Goal: Task Accomplishment & Management: Manage account settings

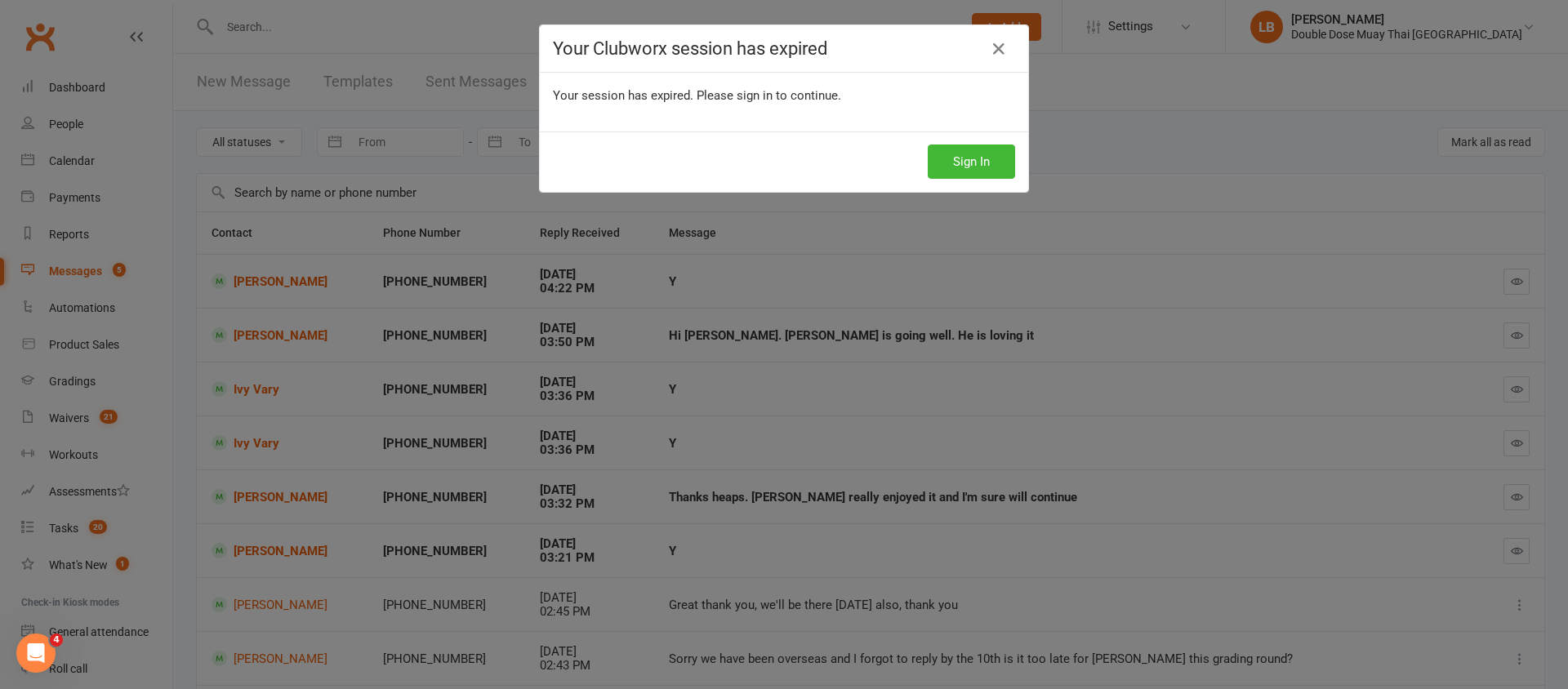
scroll to position [31, 0]
click at [974, 160] on button "Sign In" at bounding box center [971, 162] width 87 height 34
click at [987, 164] on button "Sign In" at bounding box center [971, 162] width 87 height 34
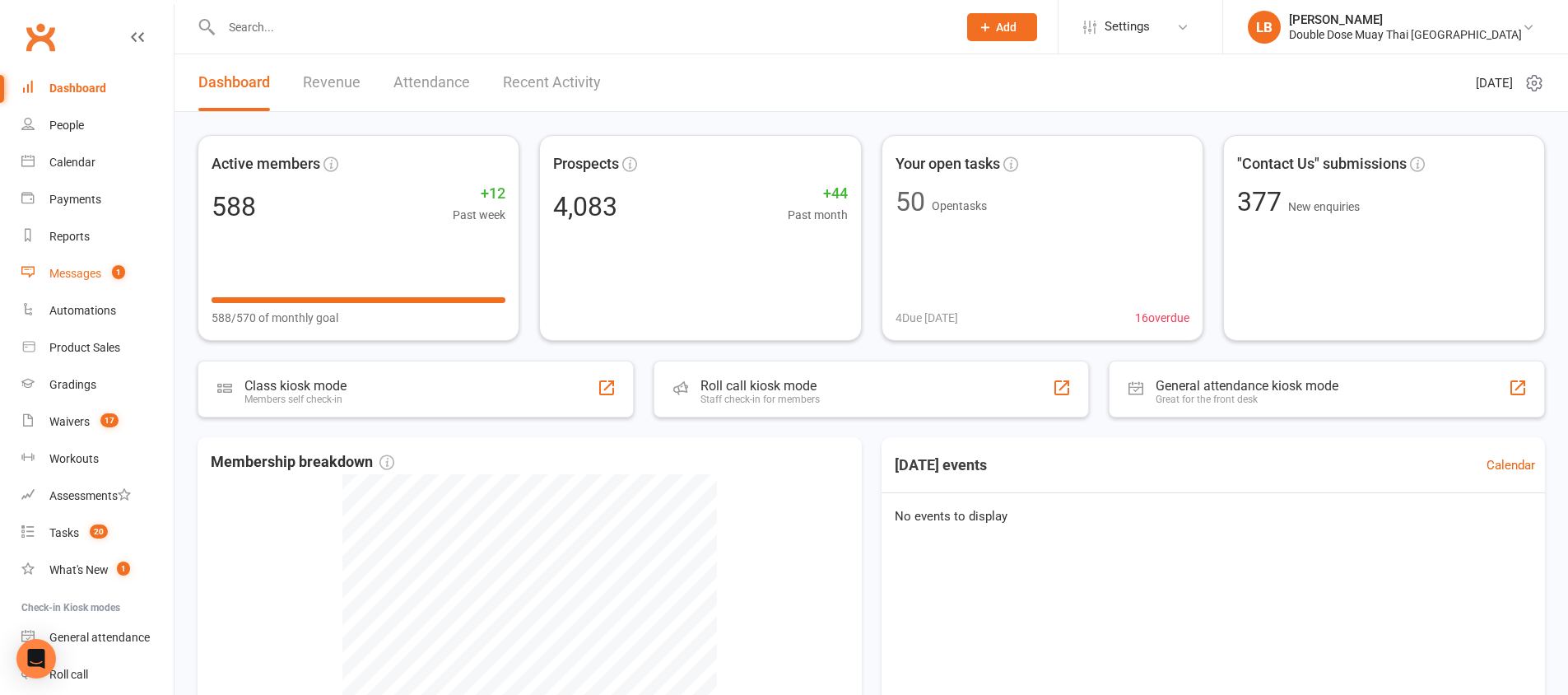
click at [121, 271] on span "1" at bounding box center [118, 272] width 13 height 14
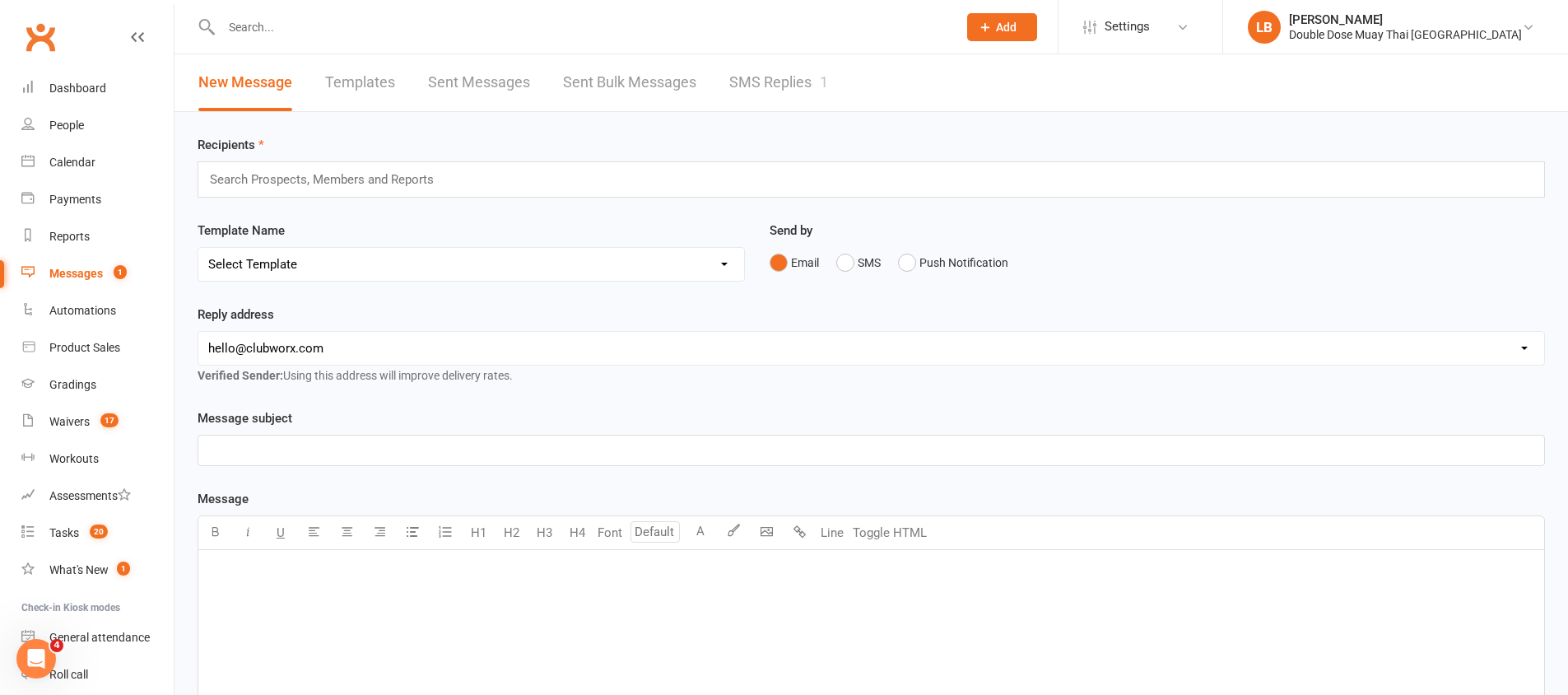
click at [738, 70] on link "SMS Replies 1" at bounding box center [779, 83] width 99 height 56
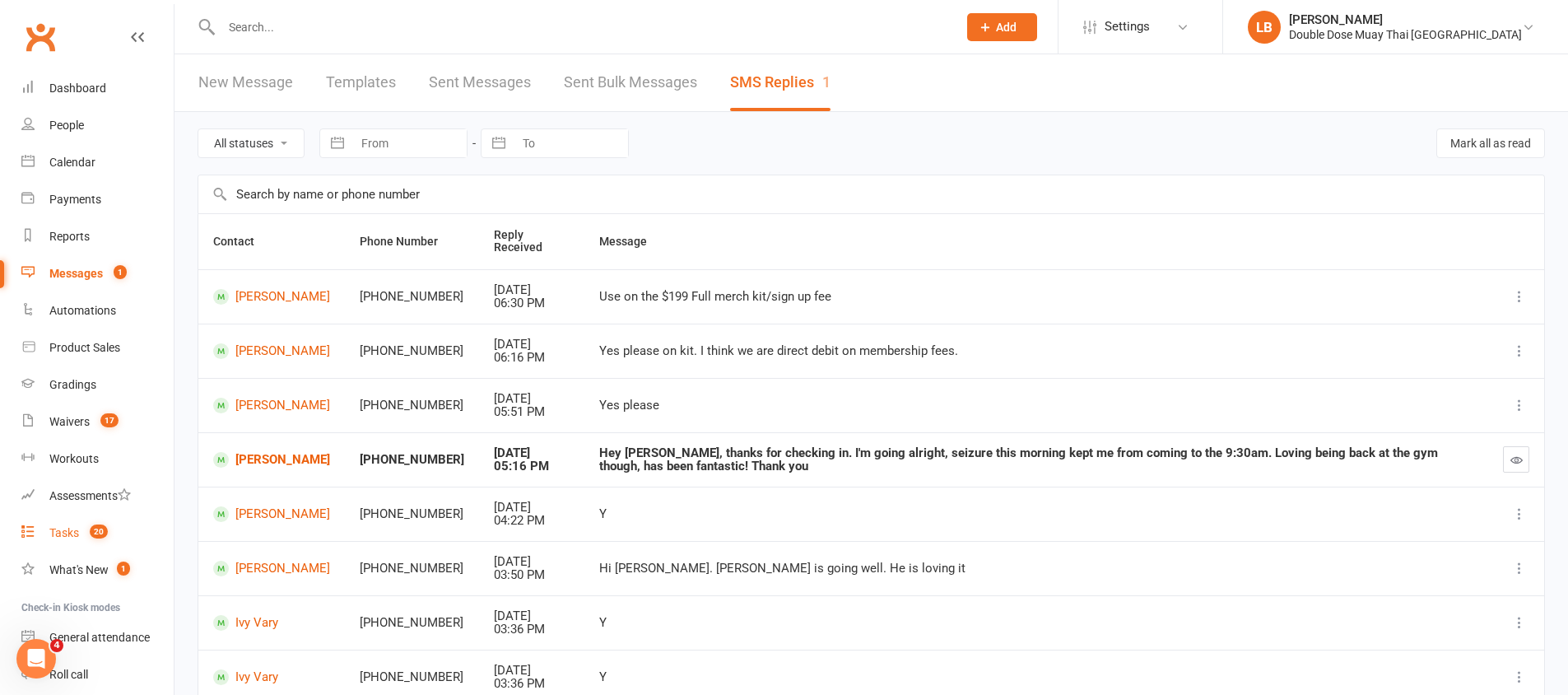
click at [93, 540] on link "Tasks 20" at bounding box center [97, 533] width 152 height 37
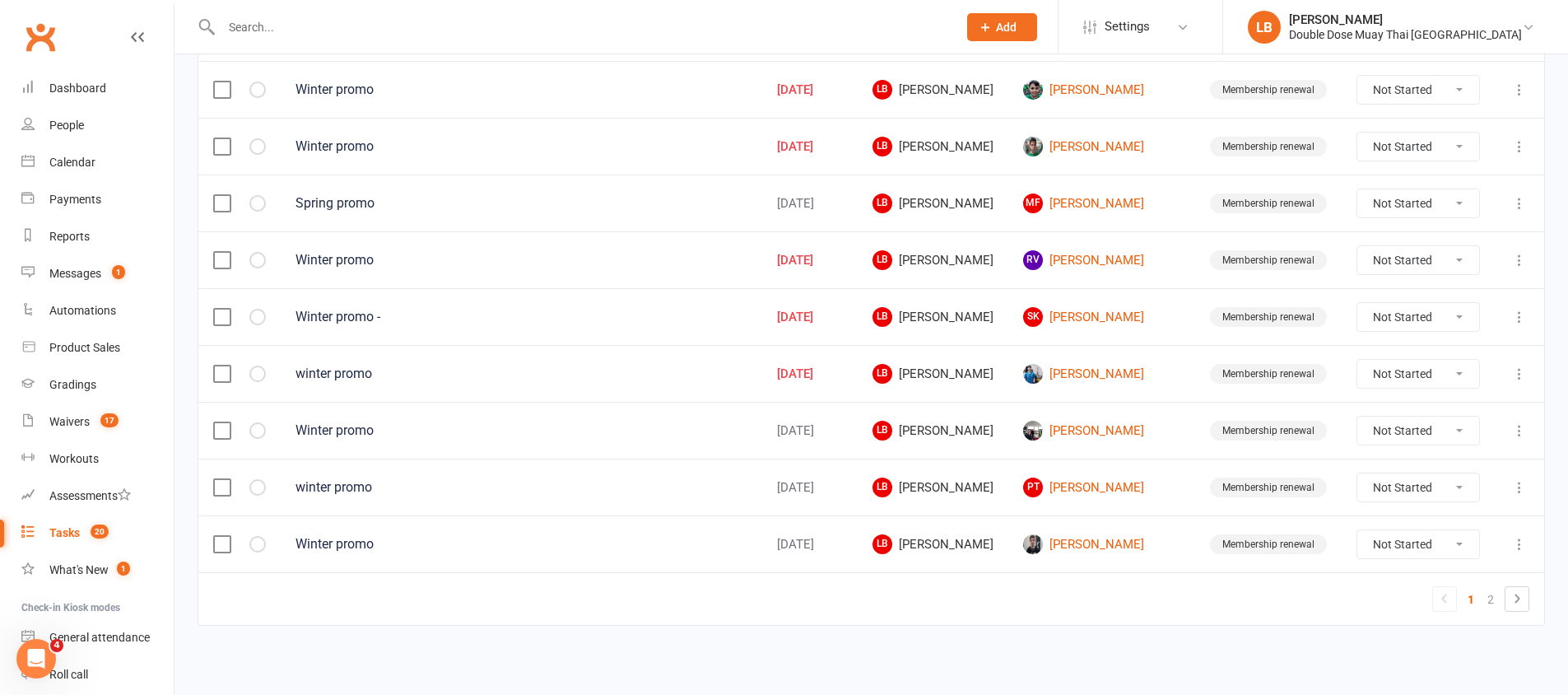
scroll to position [1159, 0]
click at [1105, 373] on link "Lucas Hall" at bounding box center [1101, 373] width 157 height 20
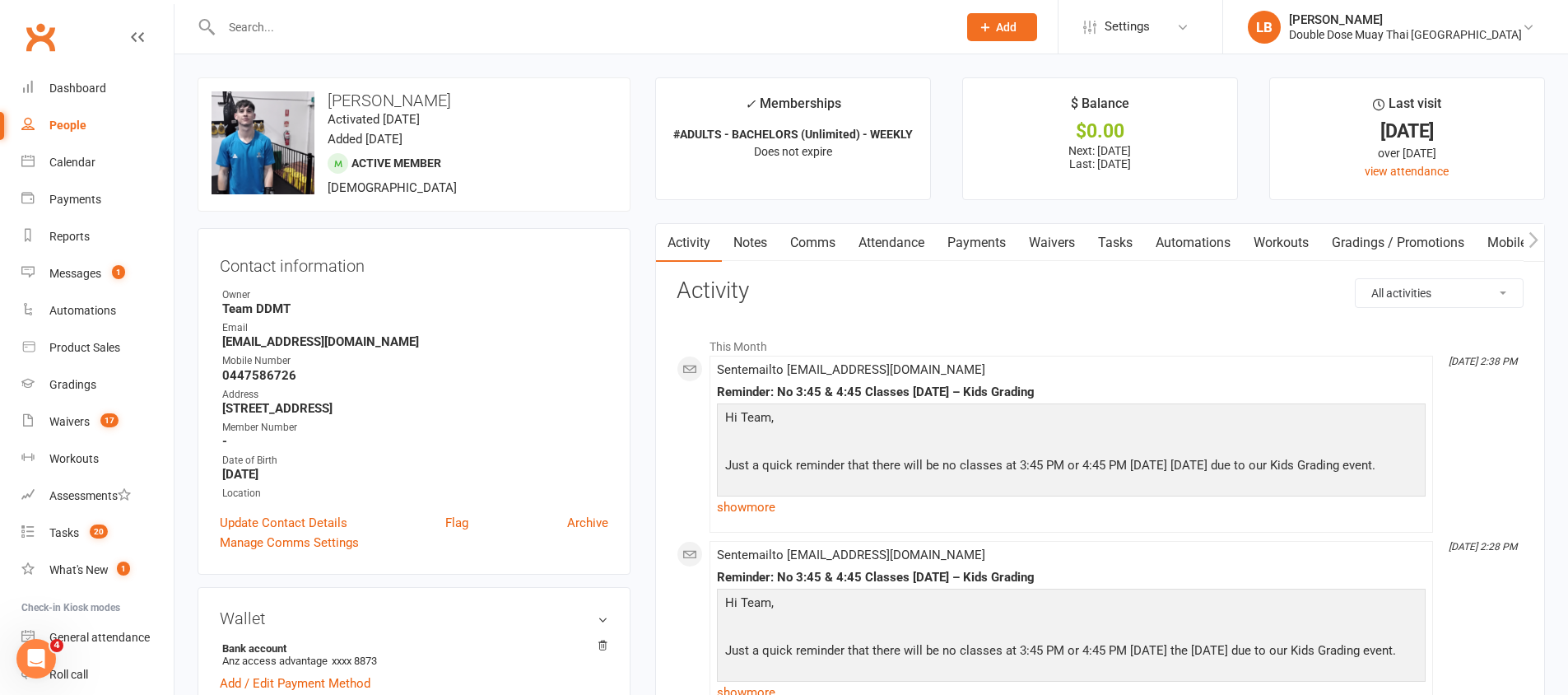
click at [969, 245] on link "Payments" at bounding box center [977, 243] width 82 height 38
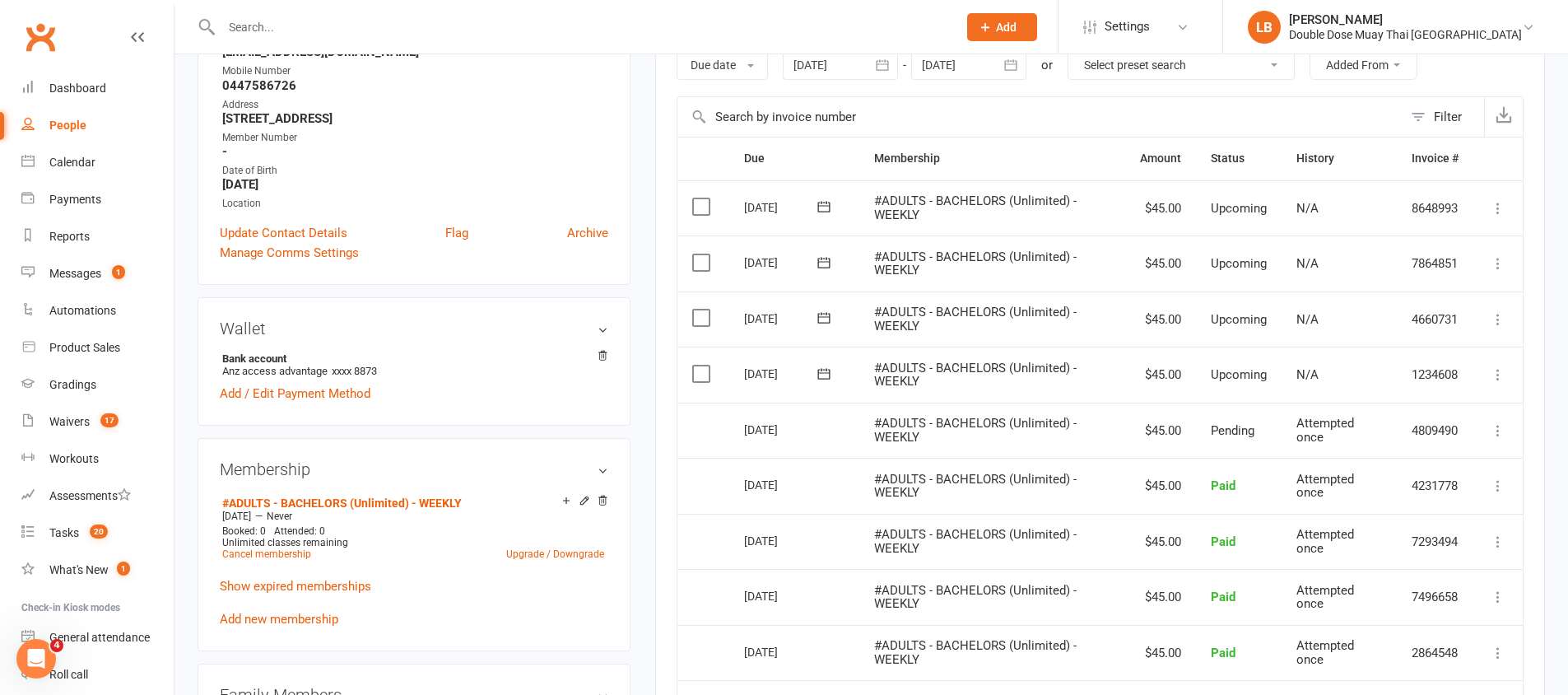
scroll to position [295, 0]
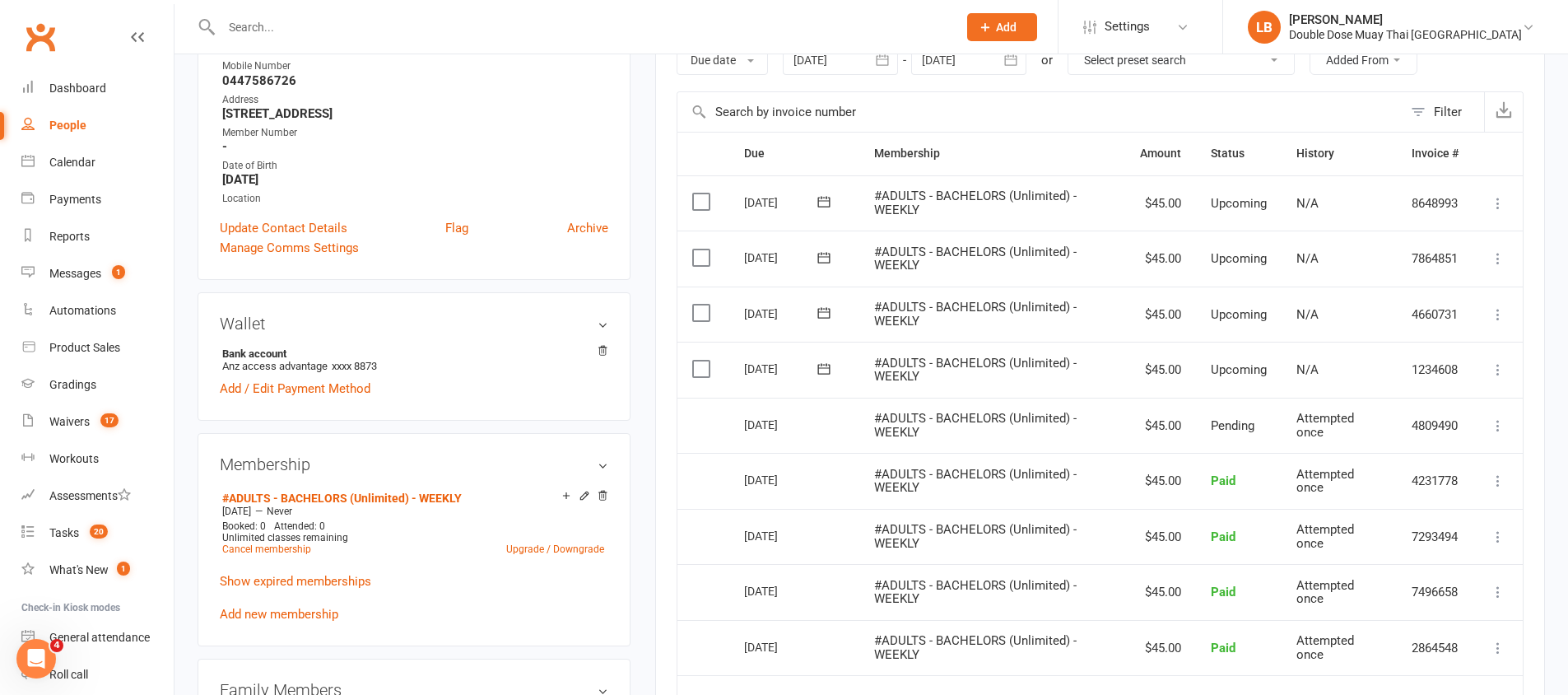
drag, startPoint x: 760, startPoint y: 388, endPoint x: 847, endPoint y: 395, distance: 87.3
click at [847, 395] on td "22 Sep 2025" at bounding box center [794, 369] width 130 height 56
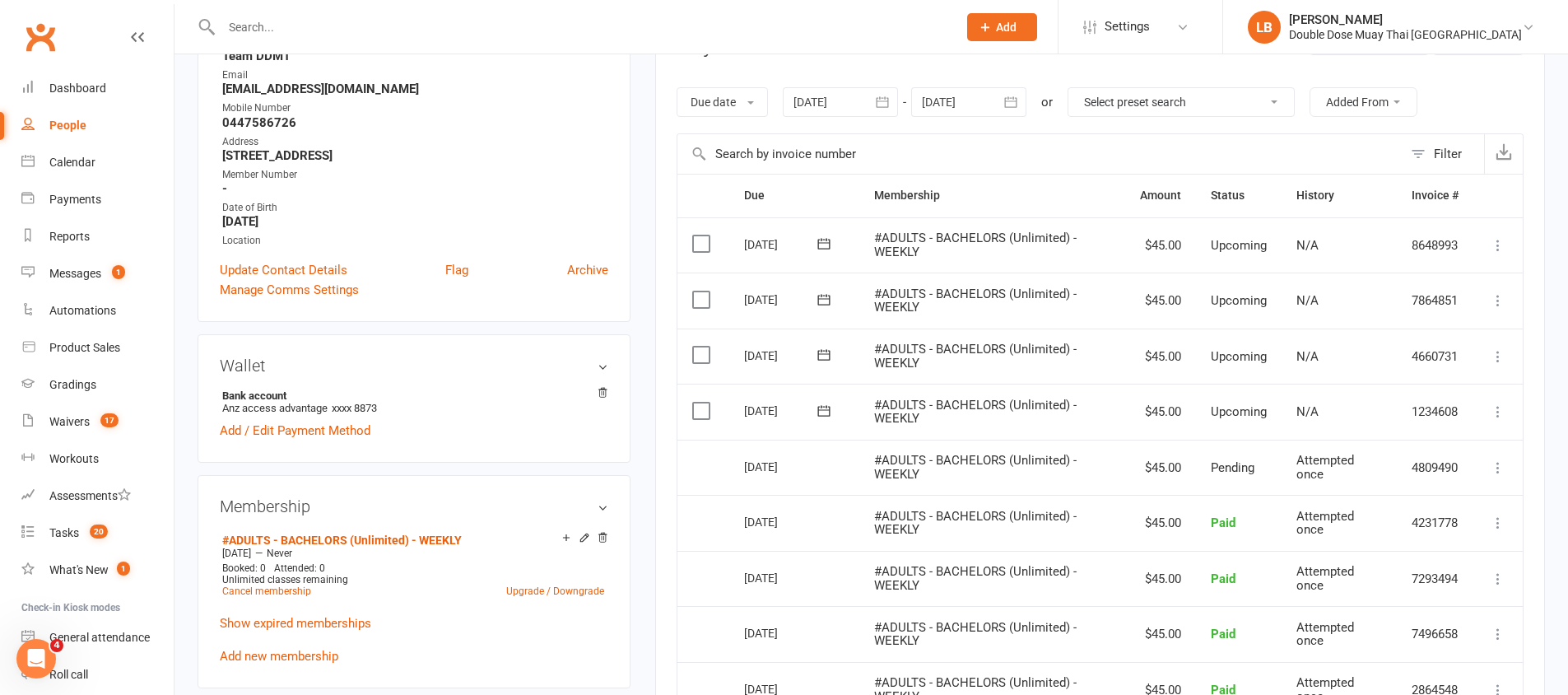
scroll to position [269, 0]
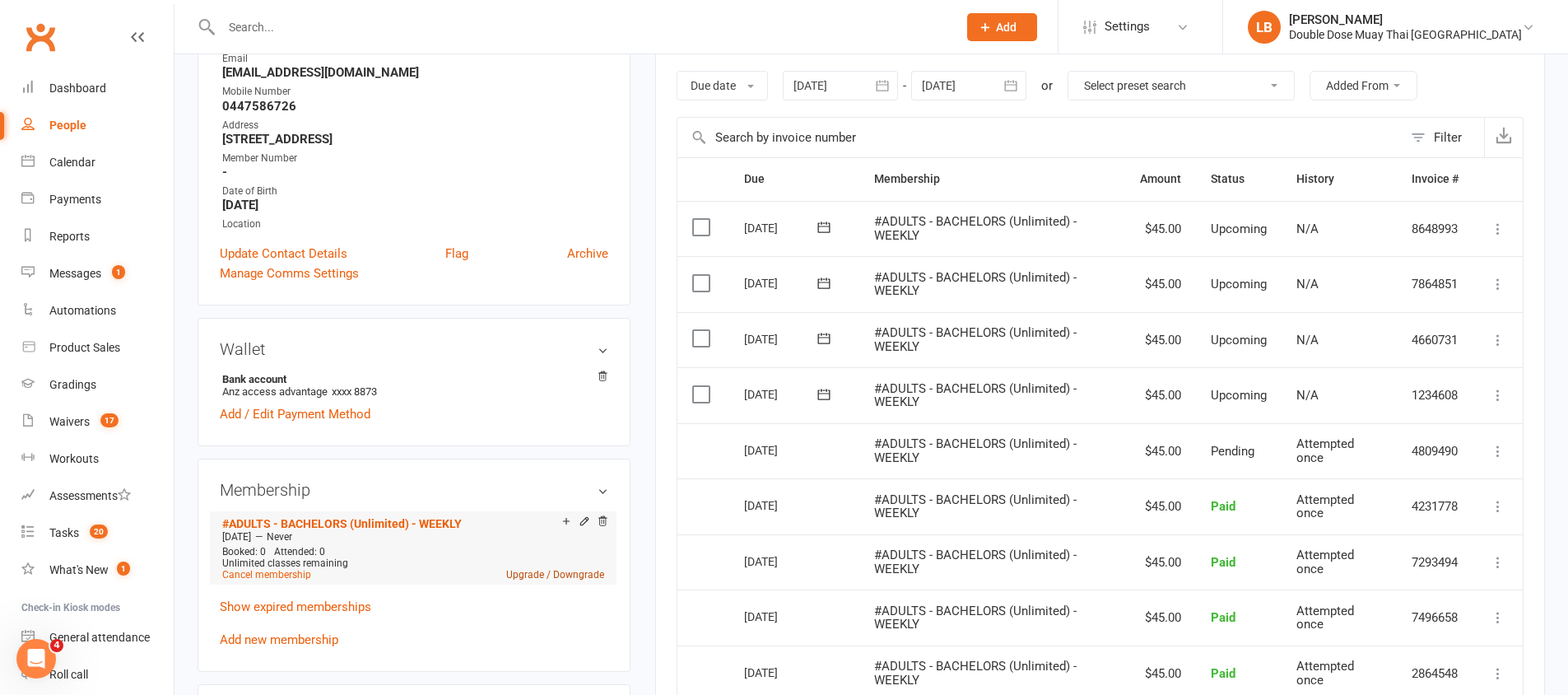
click at [544, 575] on link "Upgrade / Downgrade" at bounding box center [555, 574] width 98 height 11
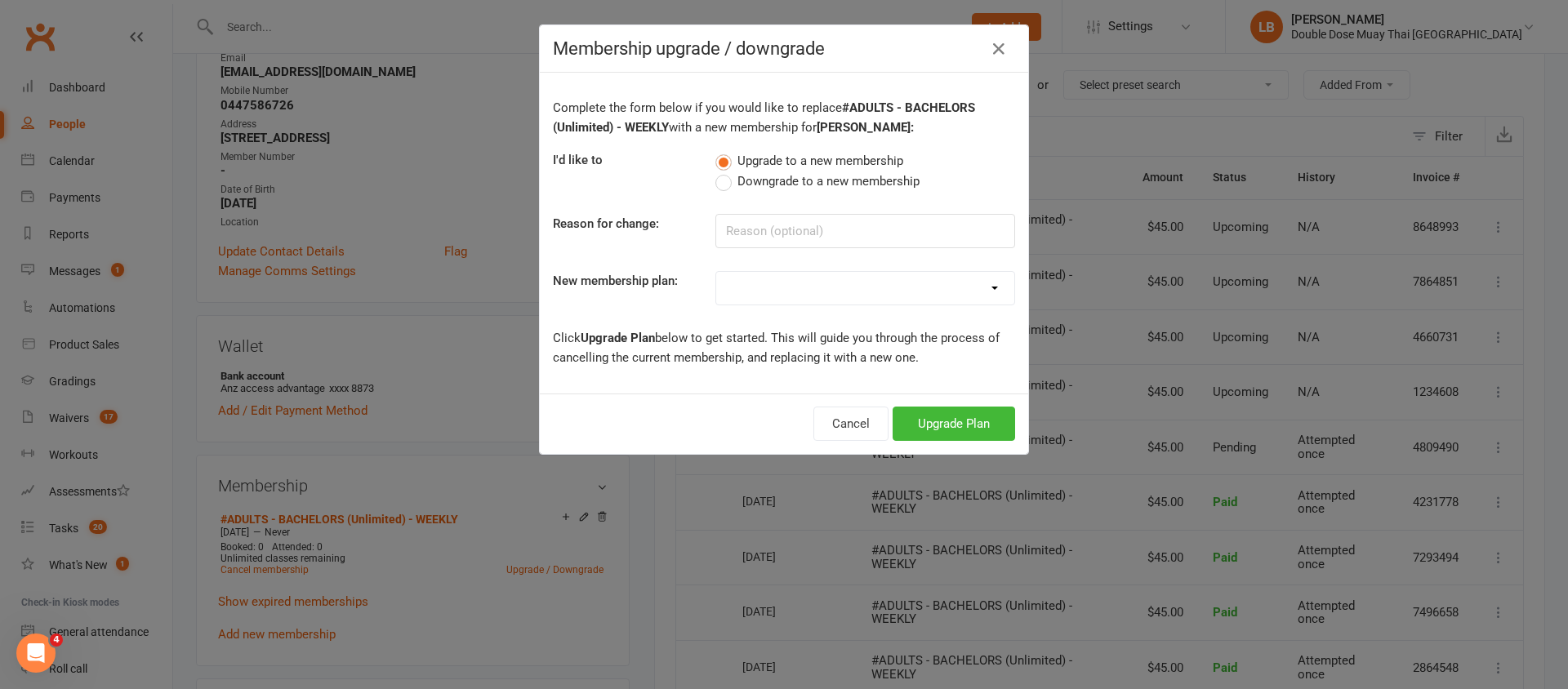
click at [805, 284] on select "#KIDS - 1 Day - WEEKLY #KIDS - 1 Day - FORTNIGHTLY #KIDS - 1 Day - 12 Wks - Pai…" at bounding box center [865, 289] width 298 height 33
click at [793, 291] on select "#KIDS - 1 Day - WEEKLY #KIDS - 1 Day - FORTNIGHTLY #KIDS - 1 Day - 12 Wks - Pai…" at bounding box center [865, 289] width 298 height 33
select select "17"
click at [763, 231] on input at bounding box center [865, 231] width 300 height 34
type input "Upgrade"
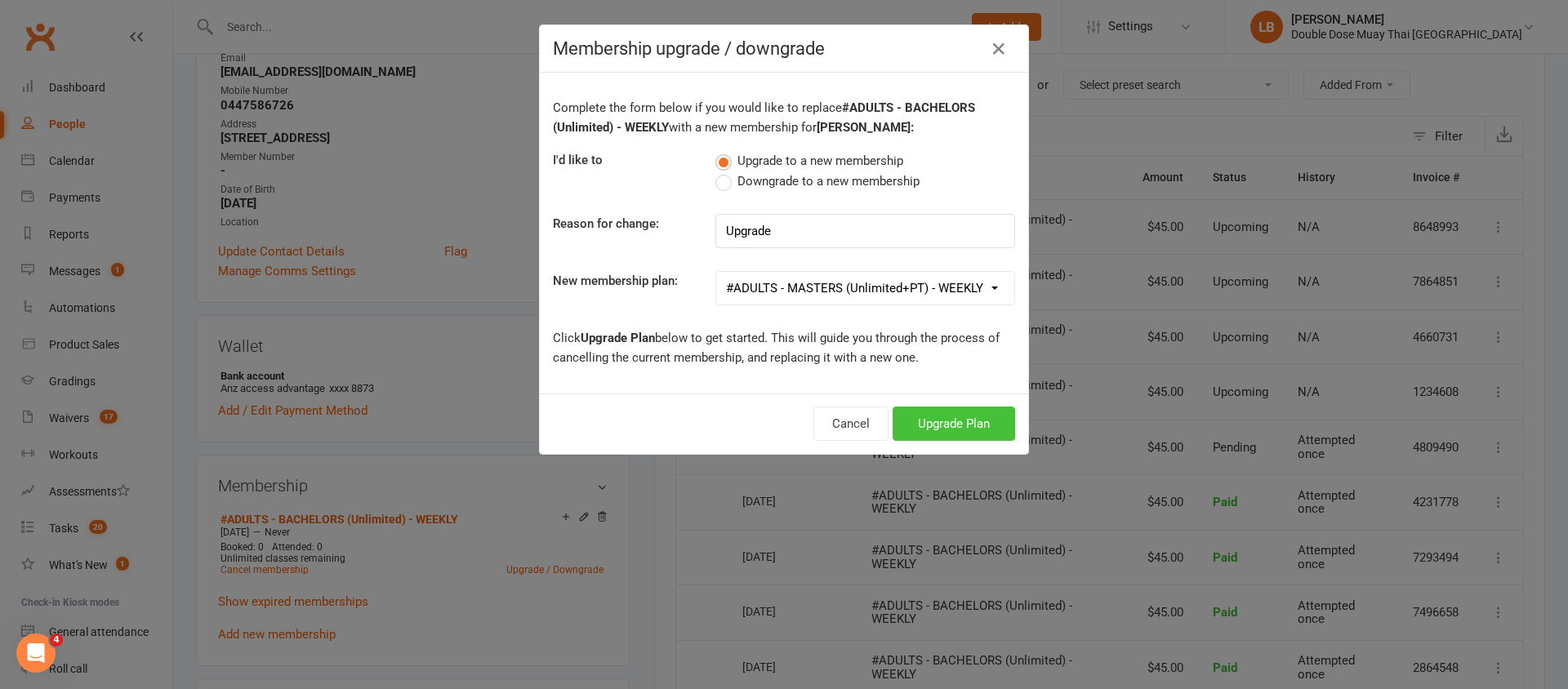
click at [958, 413] on button "Upgrade Plan" at bounding box center [954, 424] width 122 height 34
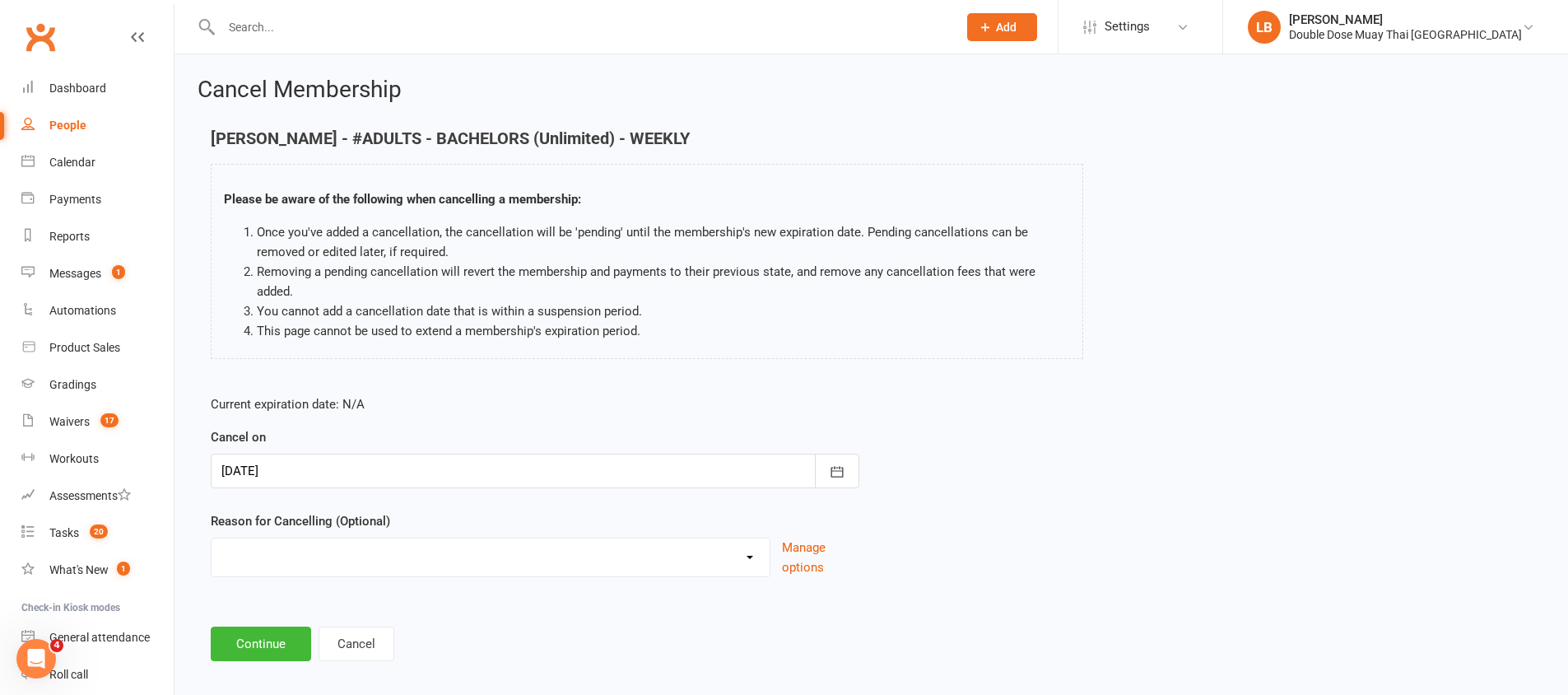
click at [264, 626] on main "Lucas Hall - #ADULTS - BACHELORS (Unlimited) - WEEKLY Please be aware of the fo…" at bounding box center [872, 395] width 1347 height 532
click at [262, 626] on button "Continue" at bounding box center [261, 644] width 101 height 35
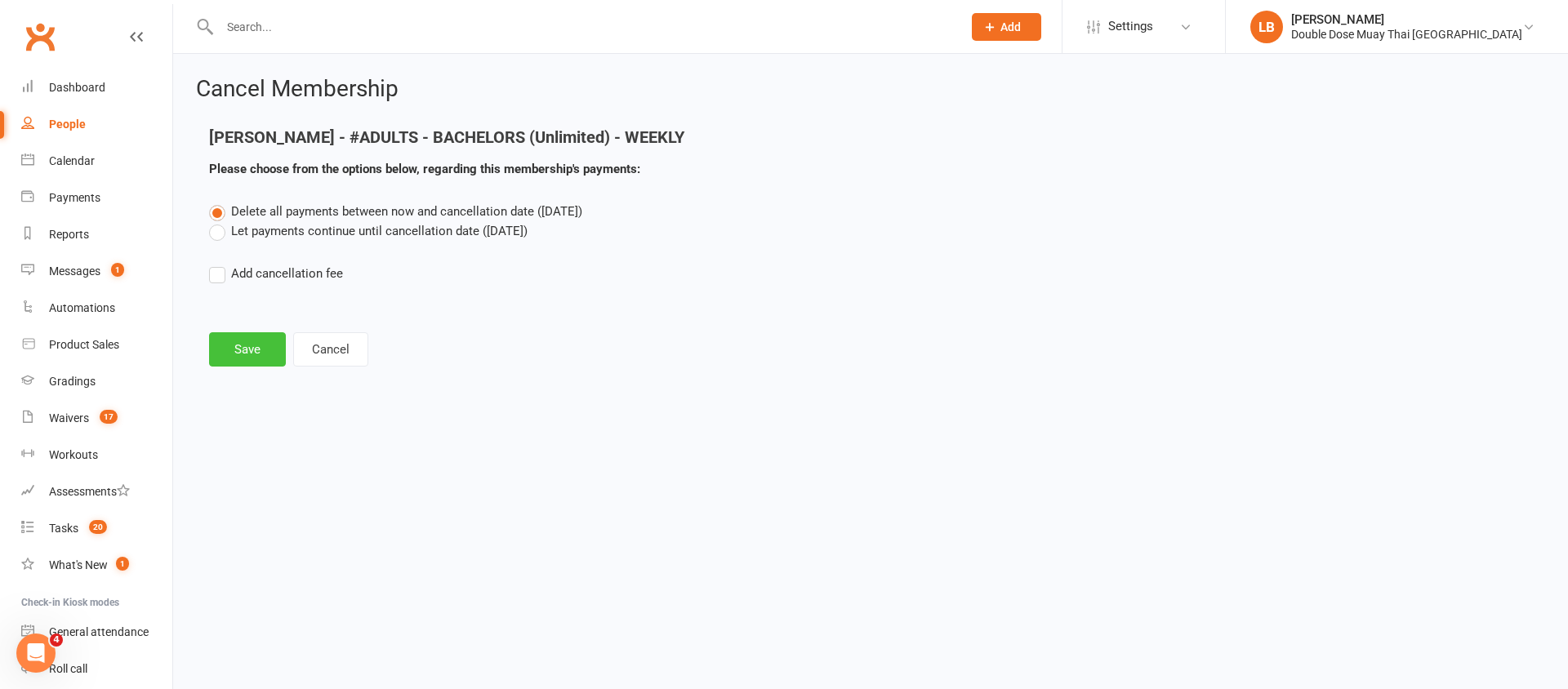
click at [243, 357] on button "Save" at bounding box center [247, 350] width 77 height 34
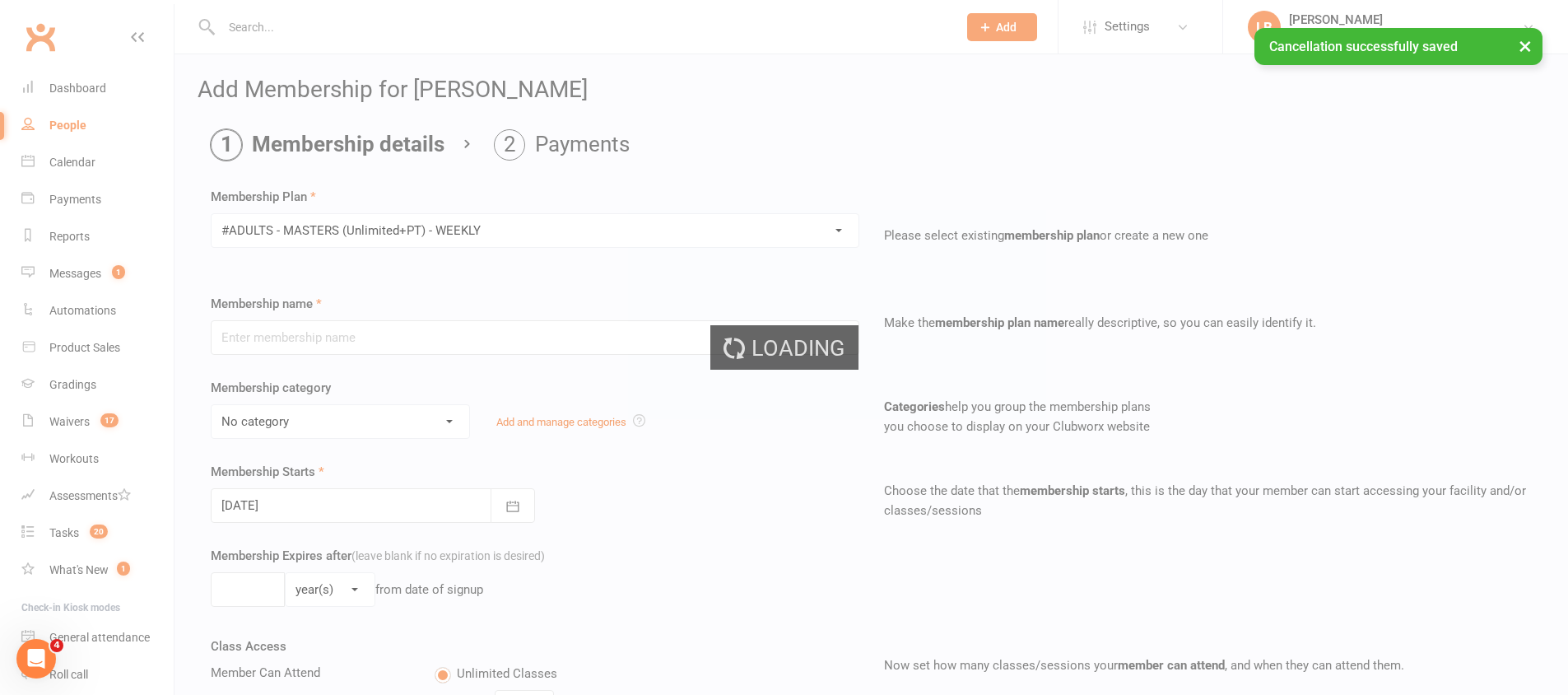
type input "#ADULTS - MASTERS (Unlimited+PT) - WEEKLY"
select select "2"
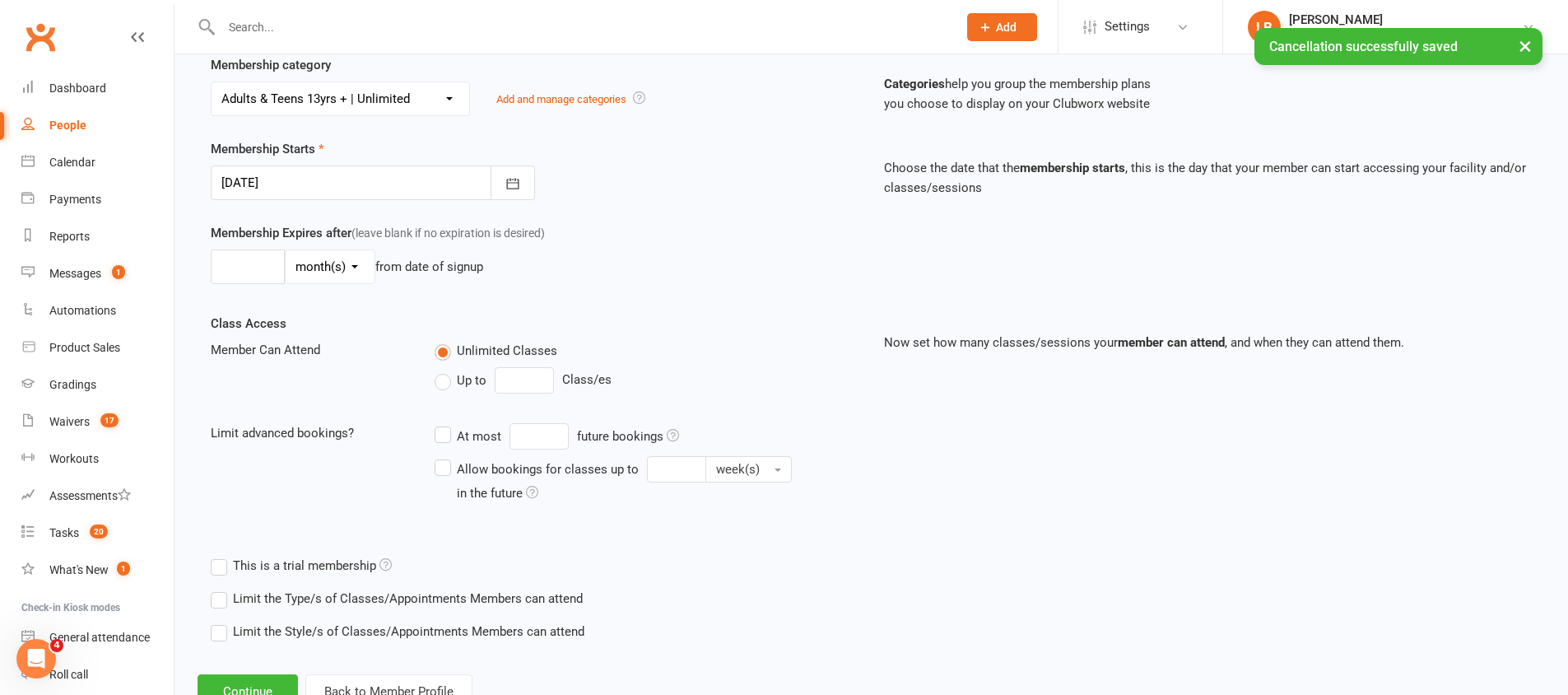
scroll to position [384, 0]
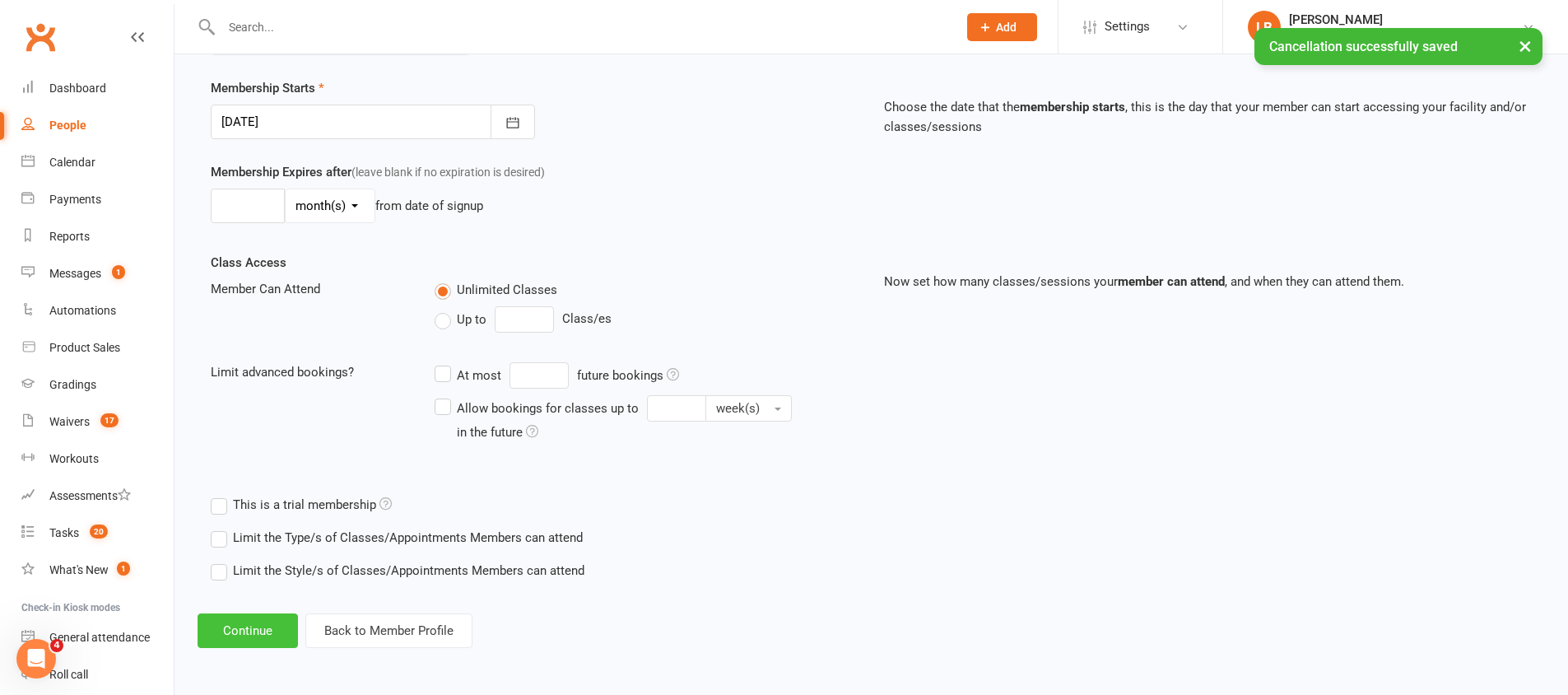
click at [239, 613] on button "Continue" at bounding box center [248, 631] width 101 height 35
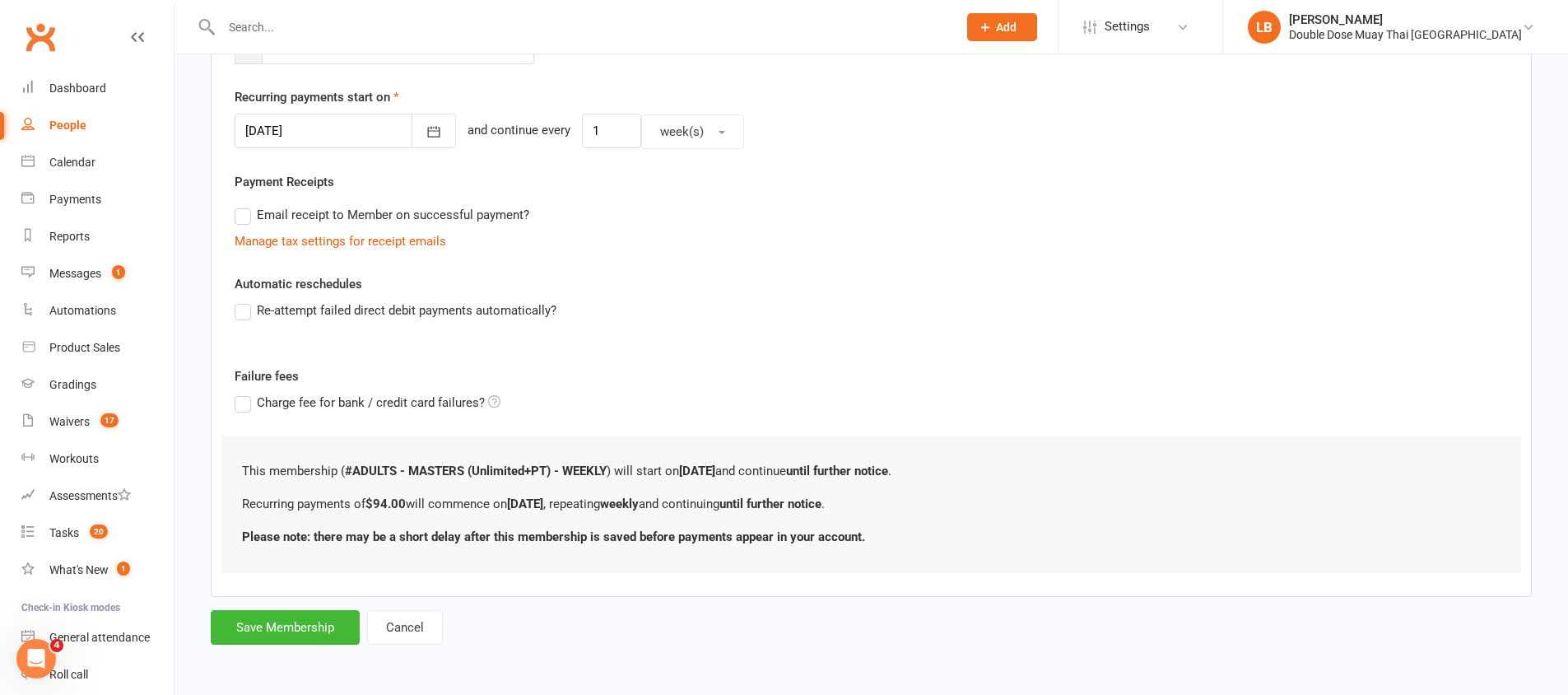
scroll to position [0, 0]
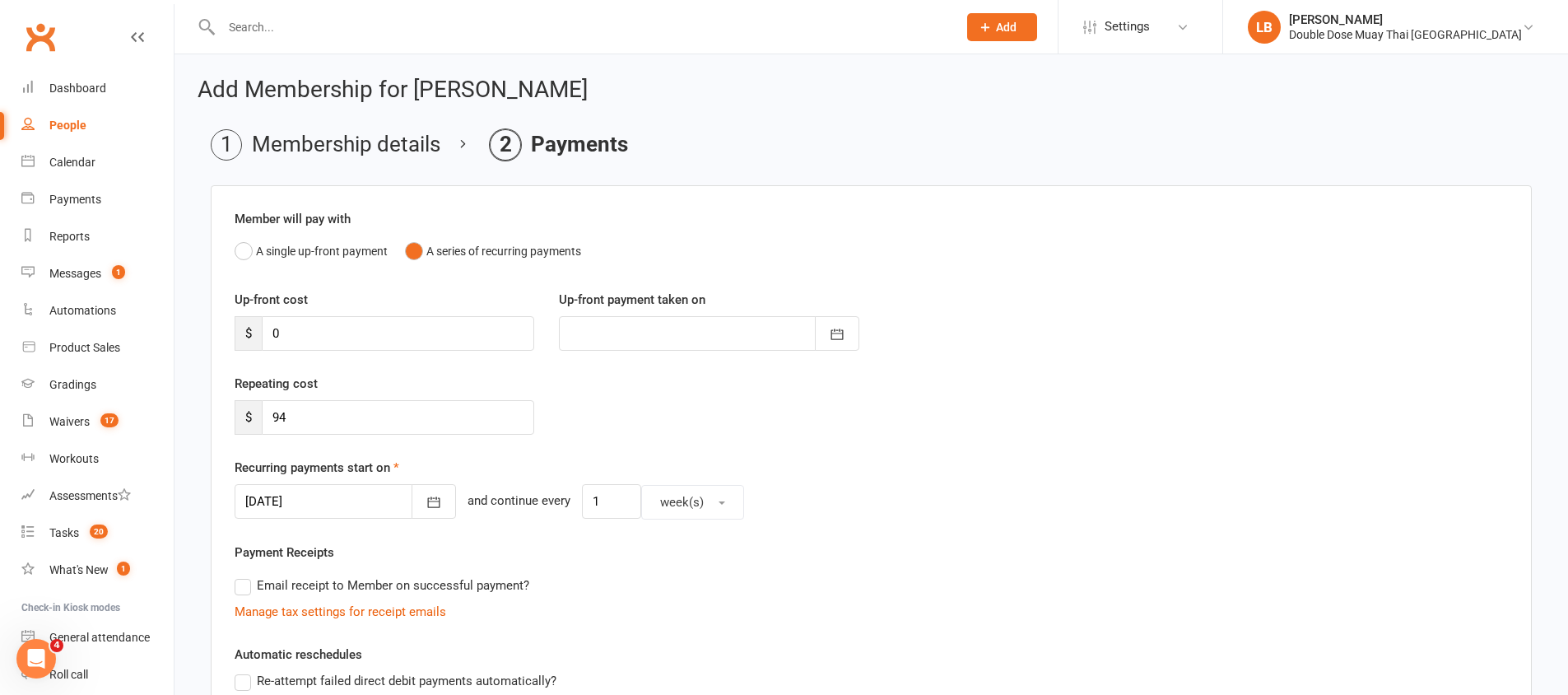
click at [333, 501] on div at bounding box center [345, 501] width 221 height 35
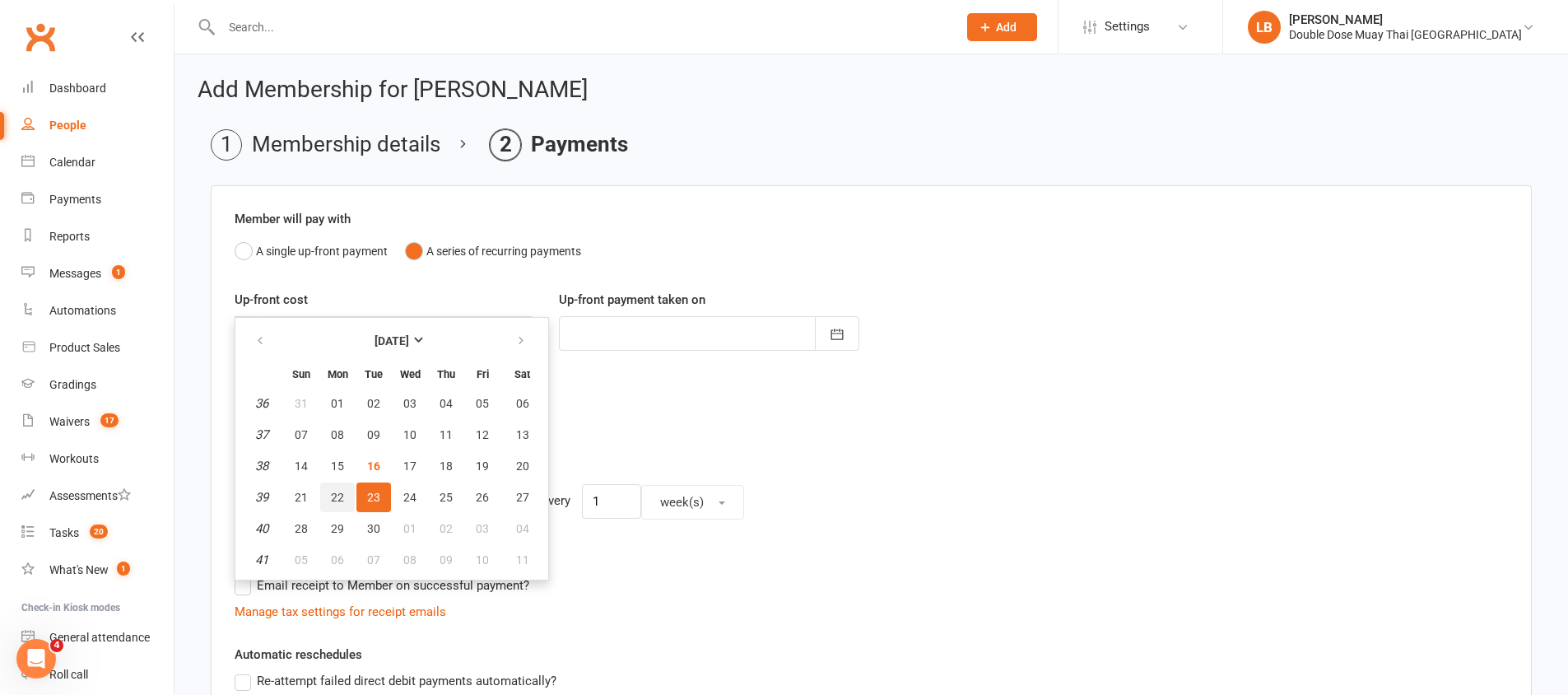
click at [333, 500] on span "22" at bounding box center [337, 497] width 13 height 13
type input "22 Sep 2025"
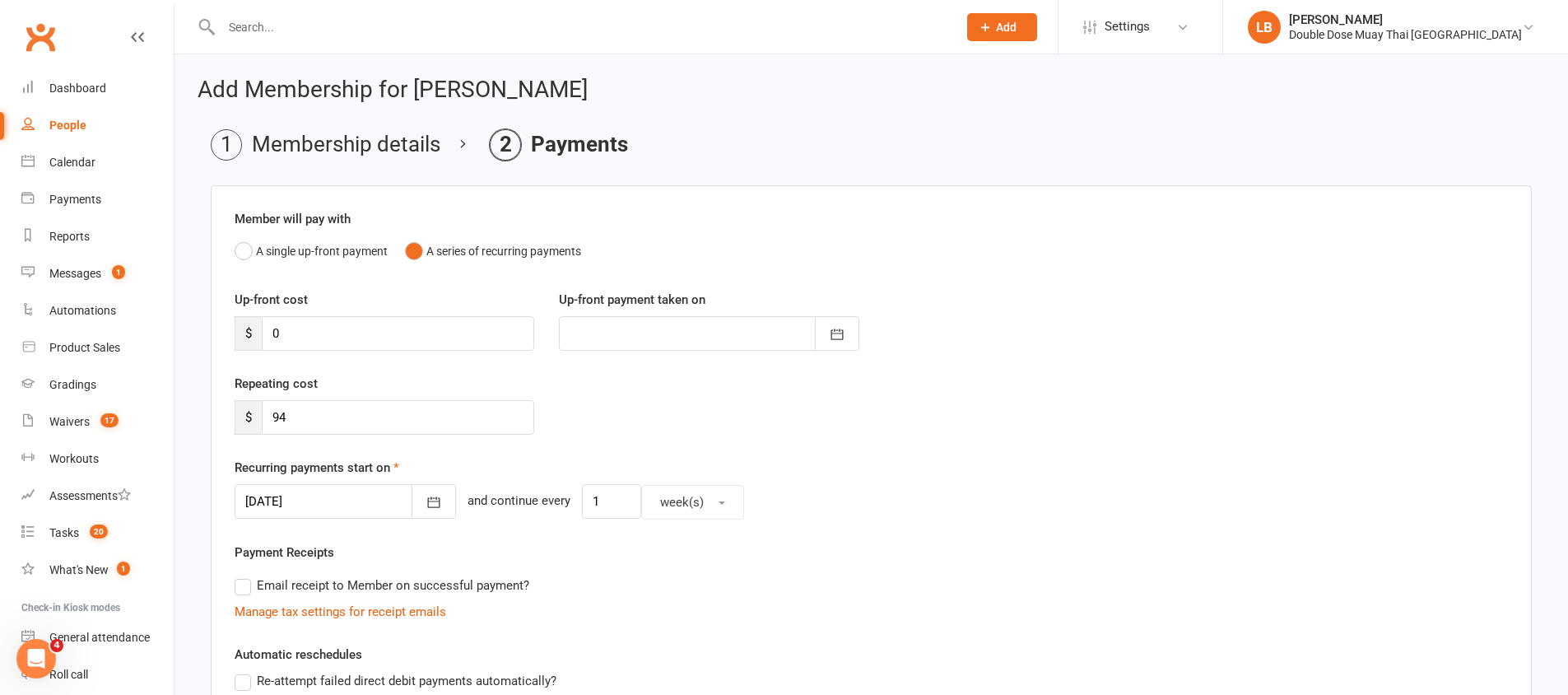
scroll to position [371, 0]
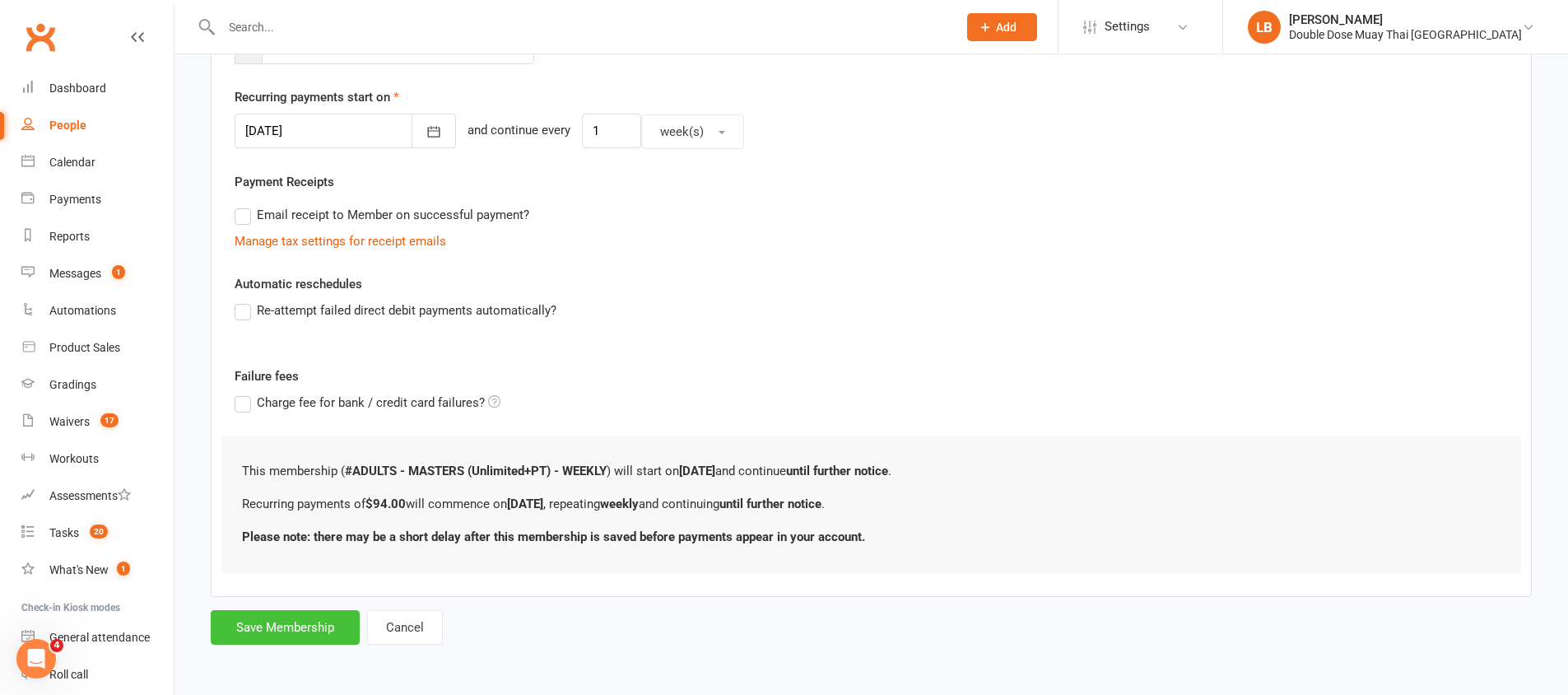
click at [274, 636] on button "Save Membership" at bounding box center [286, 627] width 149 height 35
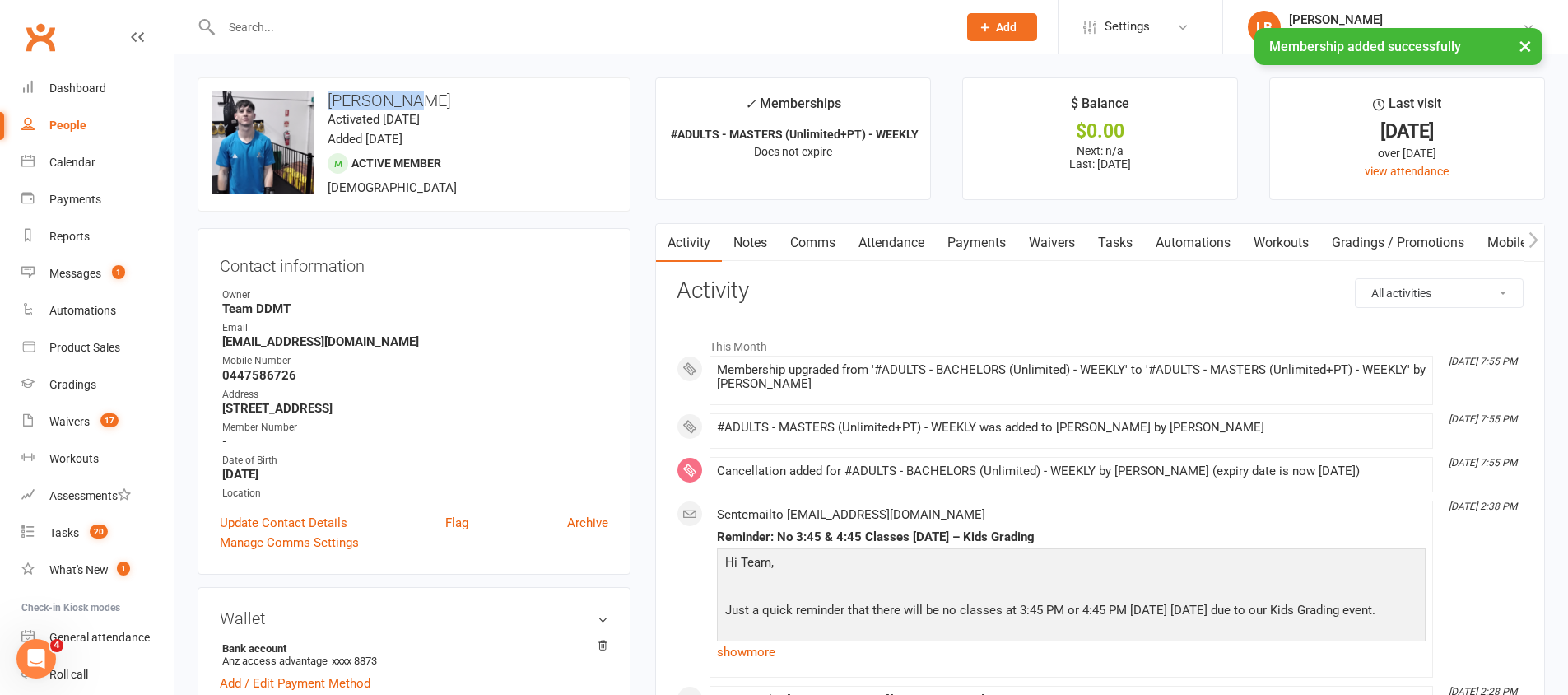
drag, startPoint x: 443, startPoint y: 98, endPoint x: 331, endPoint y: 99, distance: 112.0
click at [332, 99] on h3 "Lucas Hall" at bounding box center [414, 100] width 405 height 18
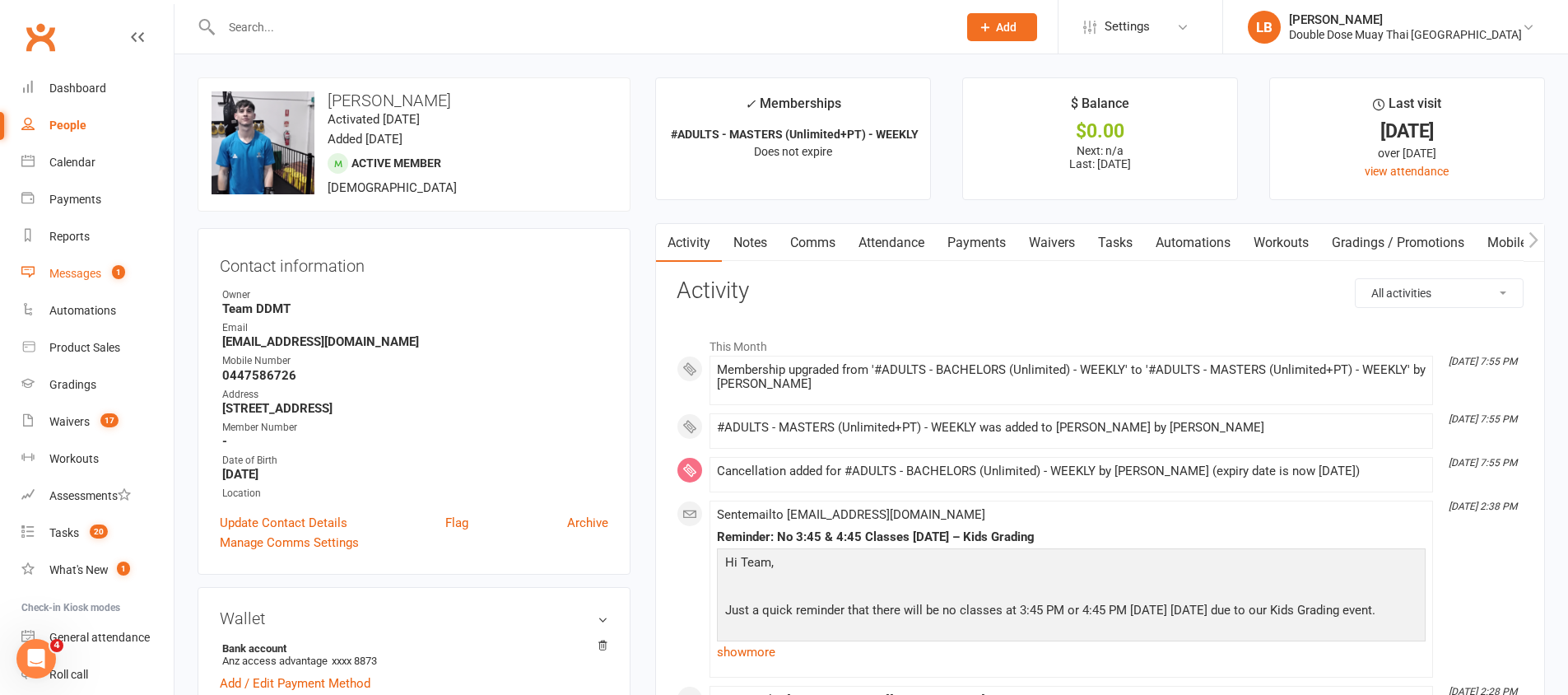
click at [91, 261] on link "Messages 1" at bounding box center [97, 274] width 152 height 37
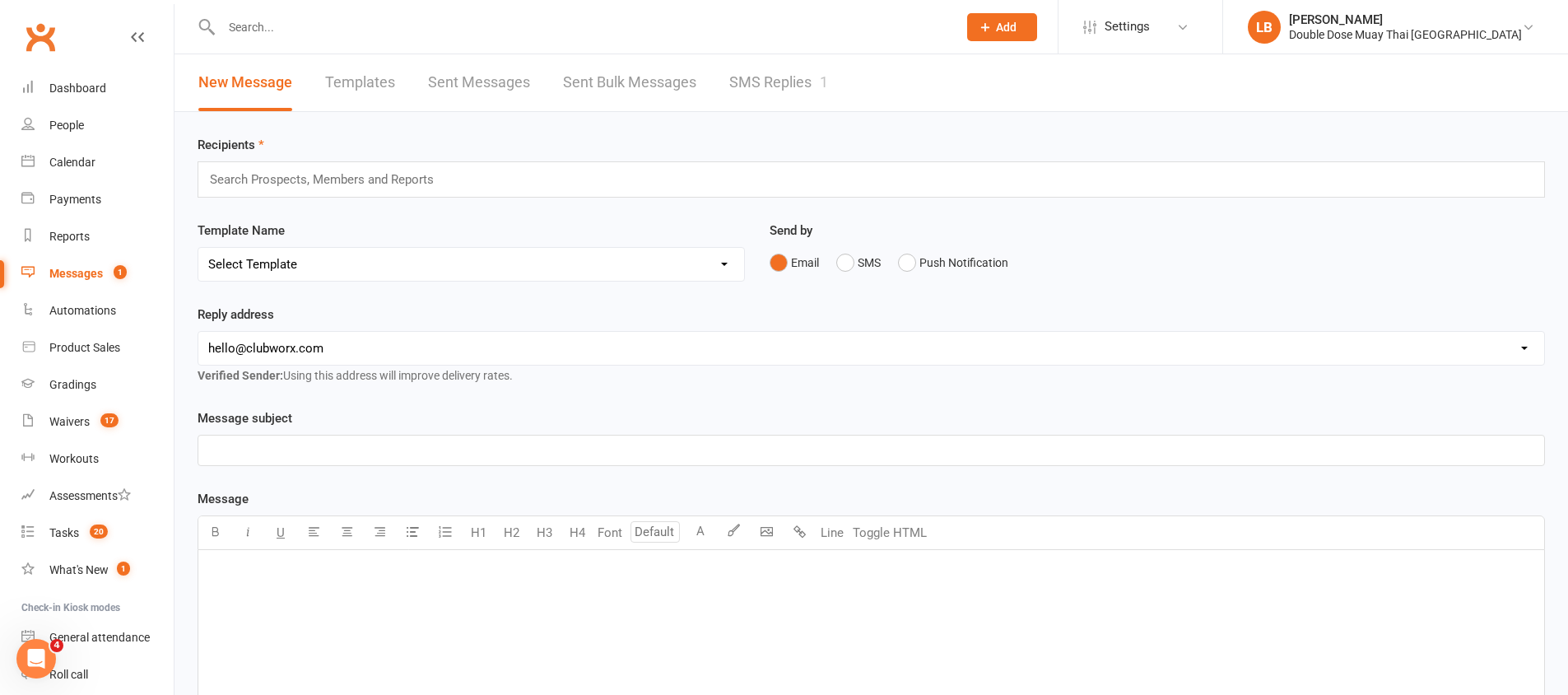
click at [815, 77] on link "SMS Replies 1" at bounding box center [779, 83] width 99 height 56
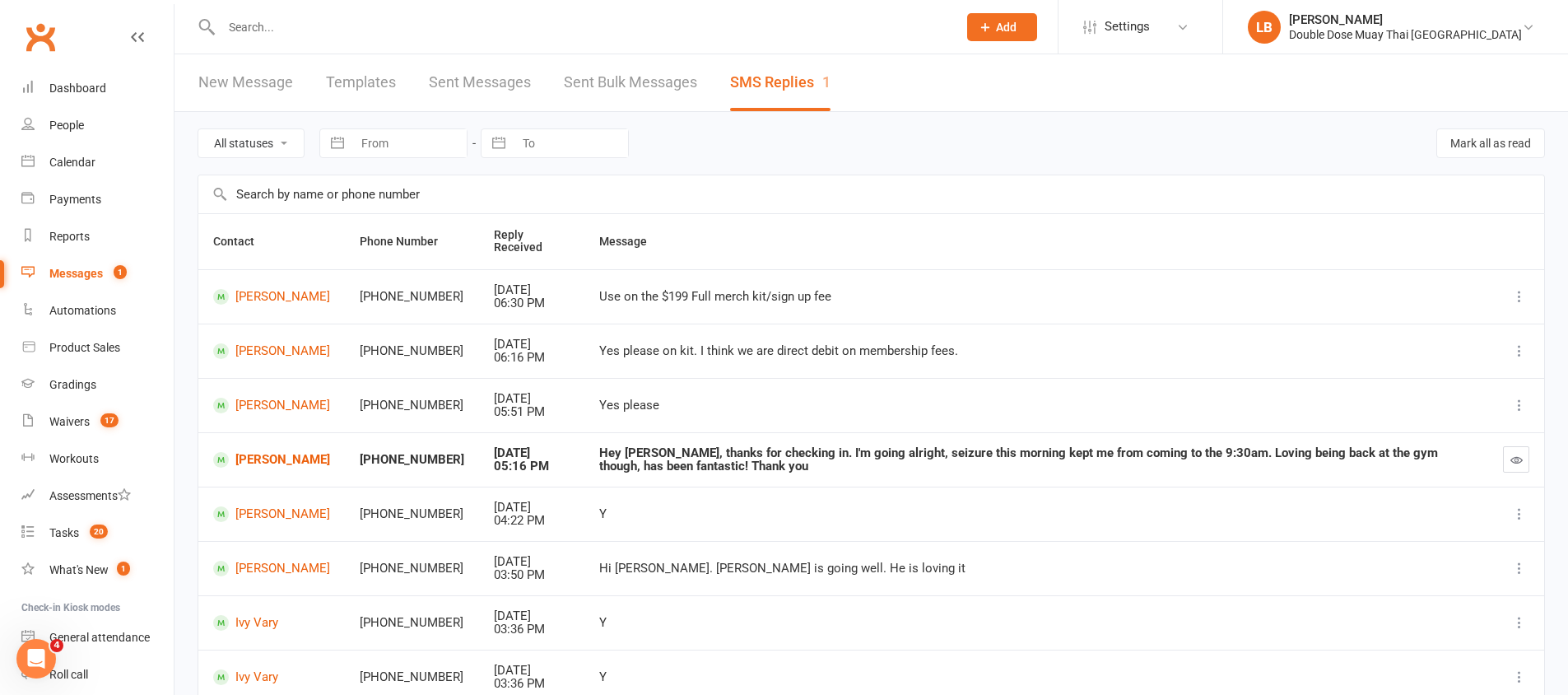
drag, startPoint x: 634, startPoint y: 444, endPoint x: 688, endPoint y: 444, distance: 54.0
click at [688, 444] on td "Hey Logan, thanks for checking in. I'm going alright, seizure this morning kept…" at bounding box center [1036, 460] width 904 height 55
click at [649, 453] on div "Hey Logan, thanks for checking in. I'm going alright, seizure this morning kept…" at bounding box center [1036, 460] width 874 height 27
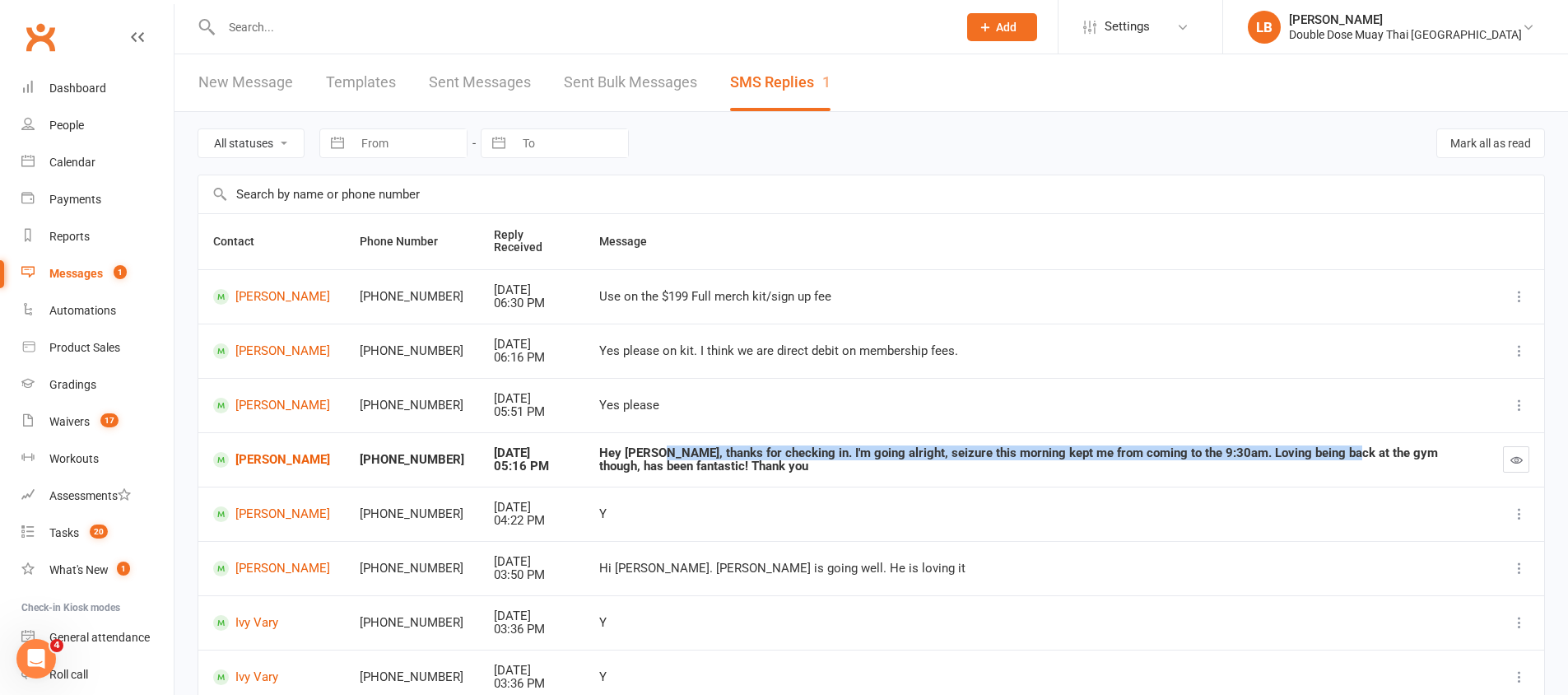
drag, startPoint x: 657, startPoint y: 453, endPoint x: 1330, endPoint y: 455, distance: 673.0
click at [1330, 455] on div "Hey Logan, thanks for checking in. I'm going alright, seizure this morning kept…" at bounding box center [1036, 460] width 874 height 27
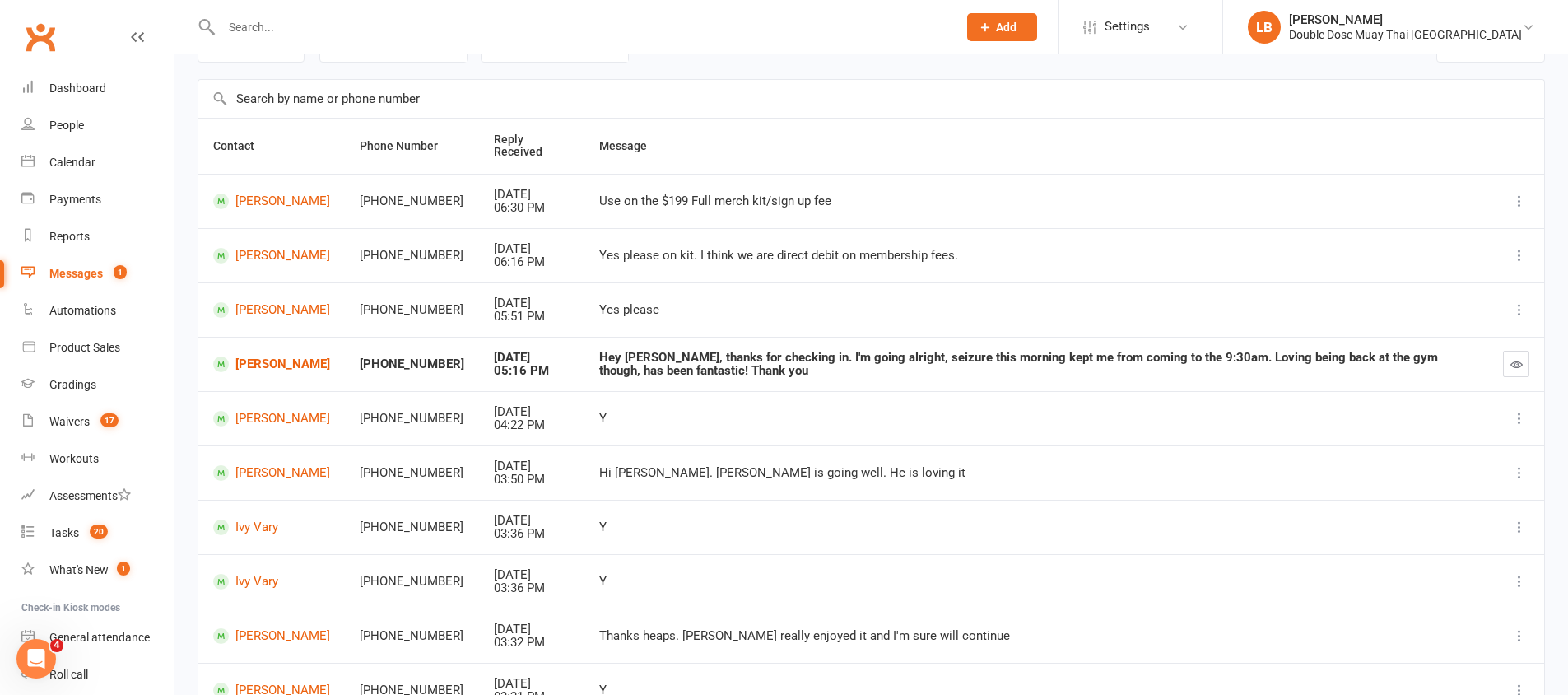
scroll to position [242, 0]
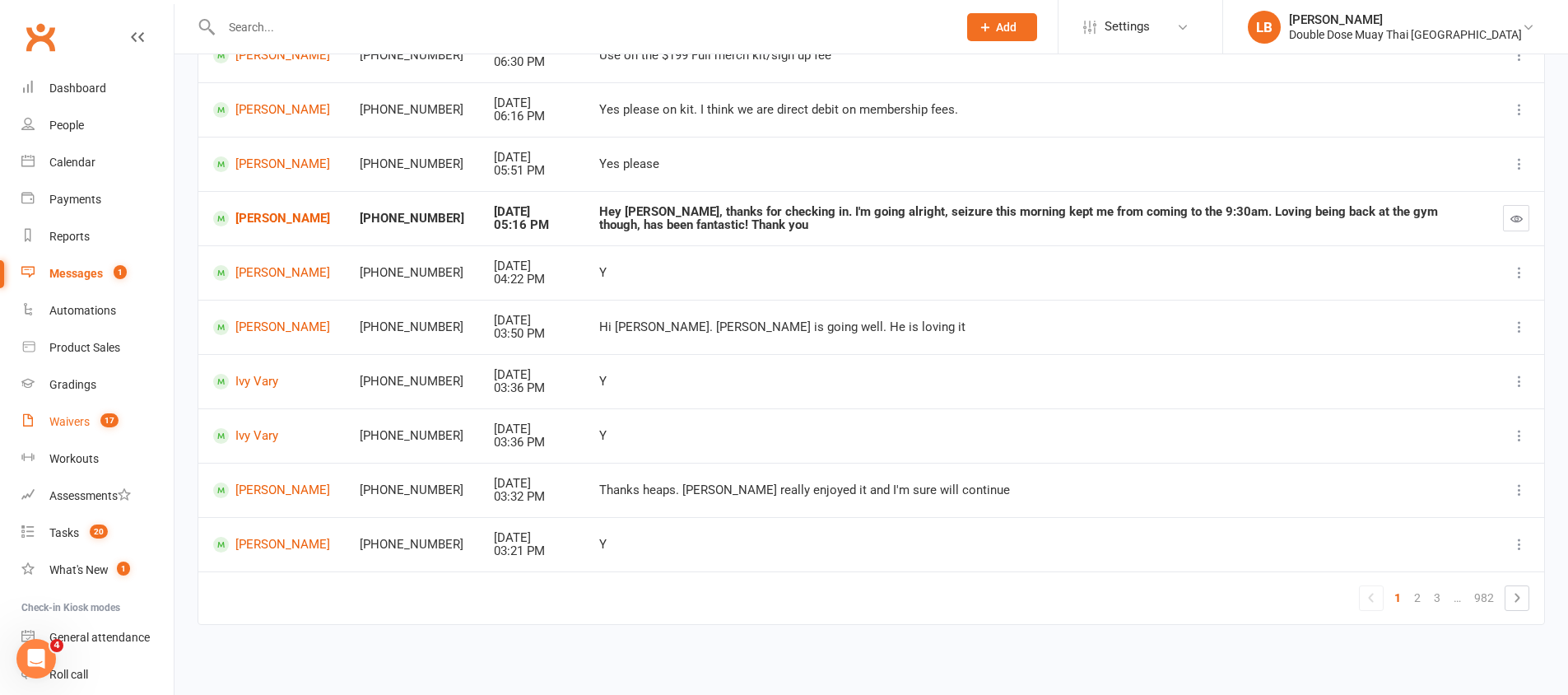
click at [89, 414] on link "Waivers 17" at bounding box center [97, 422] width 152 height 37
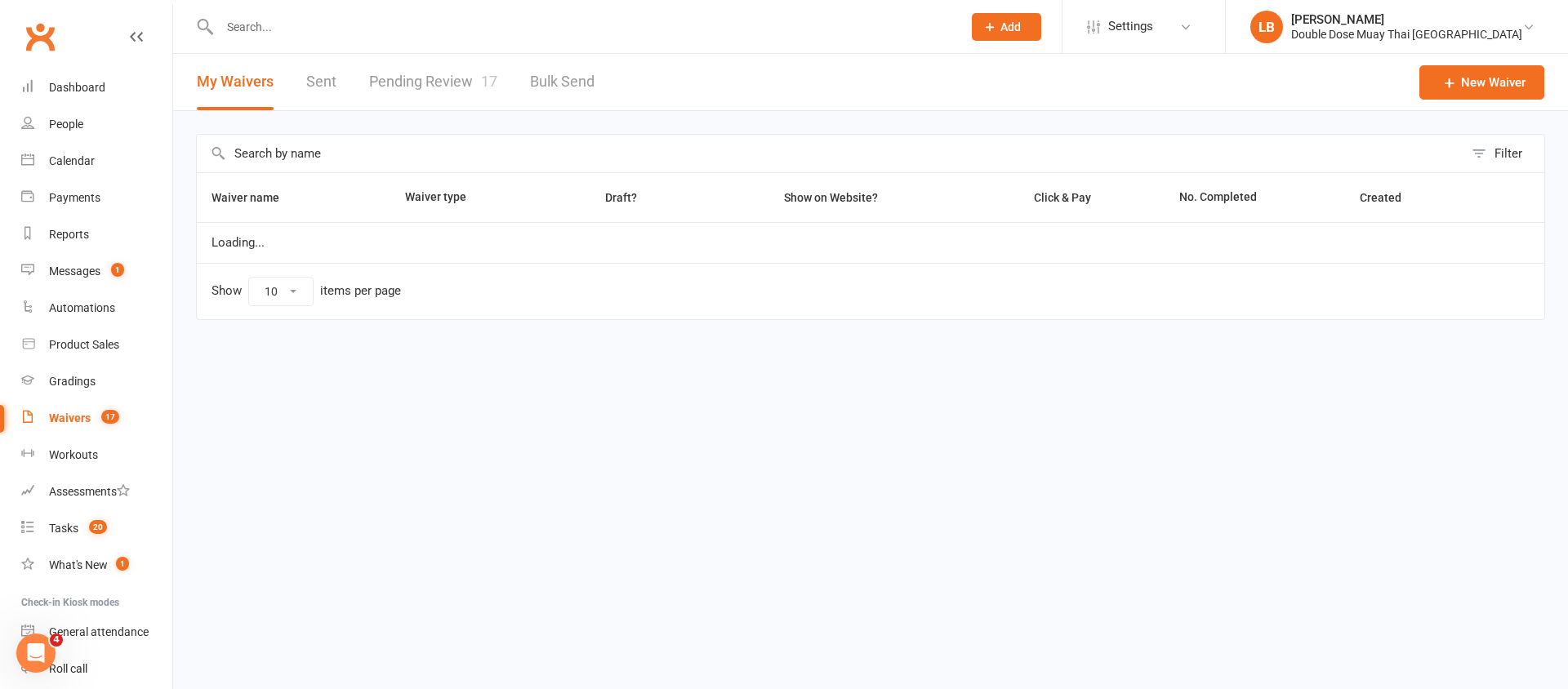
select select "100"
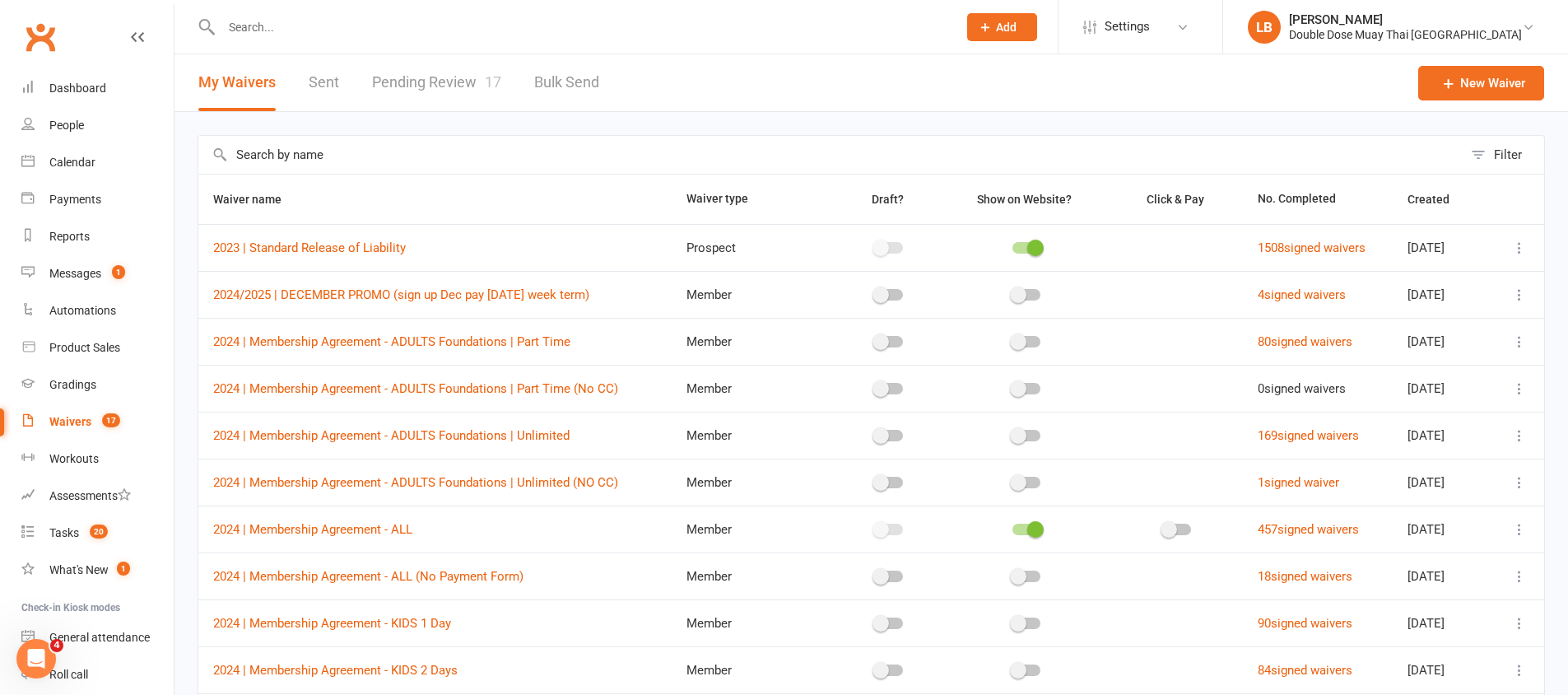
click at [490, 87] on span "17" at bounding box center [492, 82] width 16 height 17
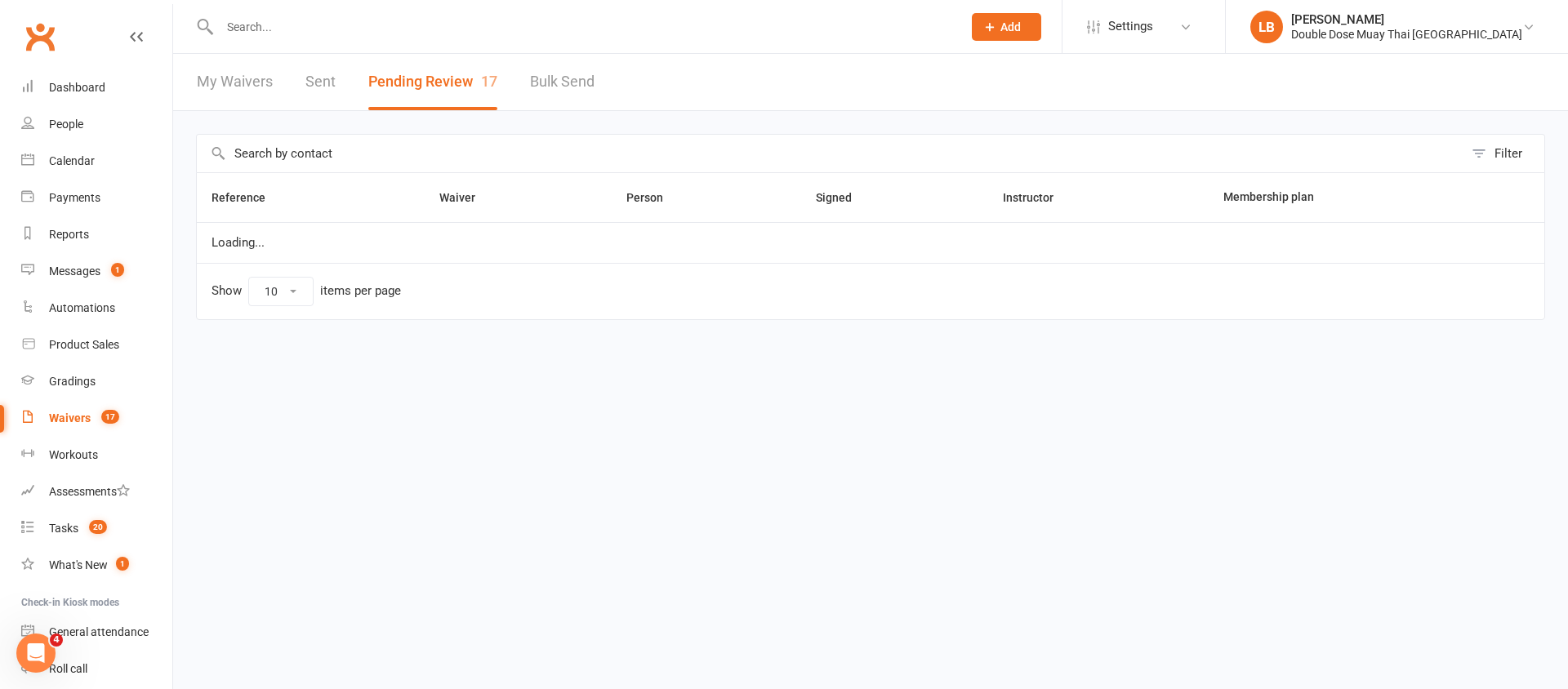
select select "100"
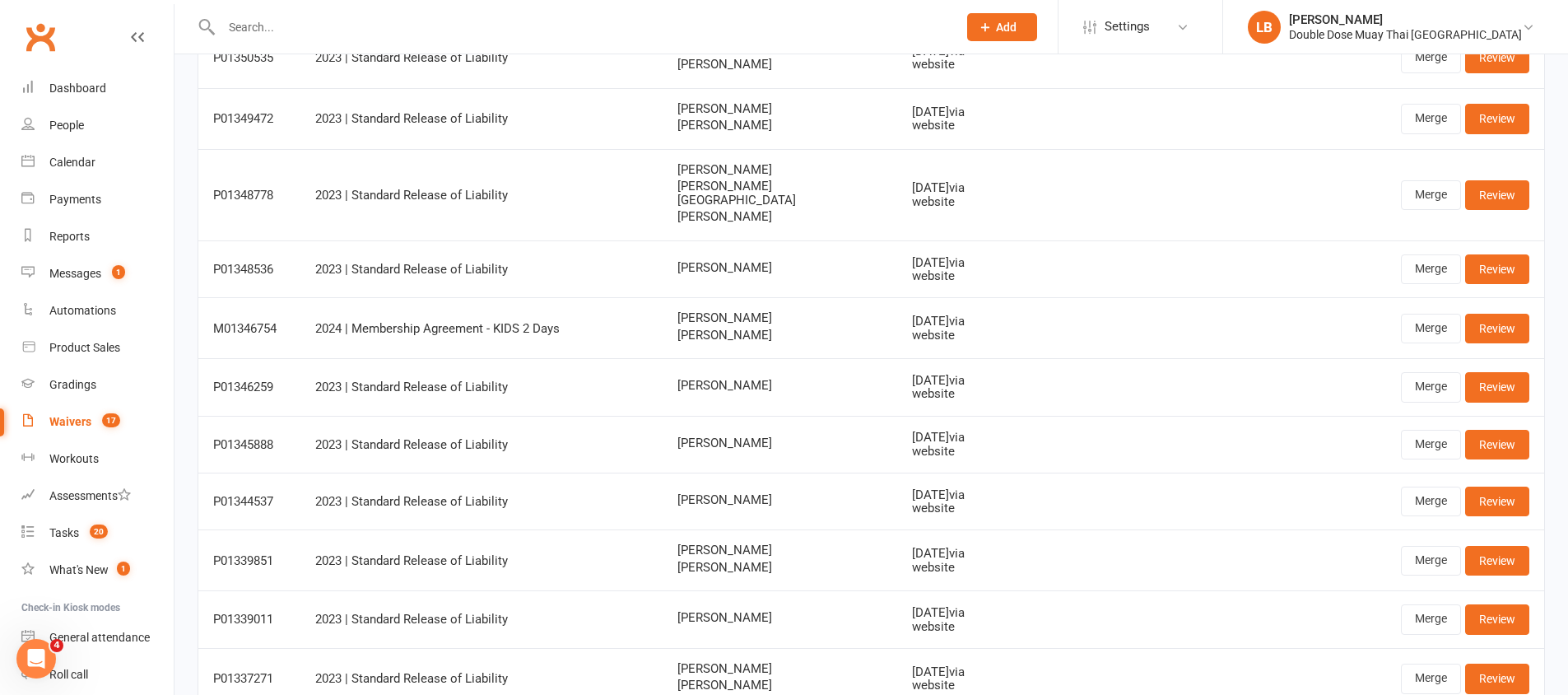
scroll to position [700, 0]
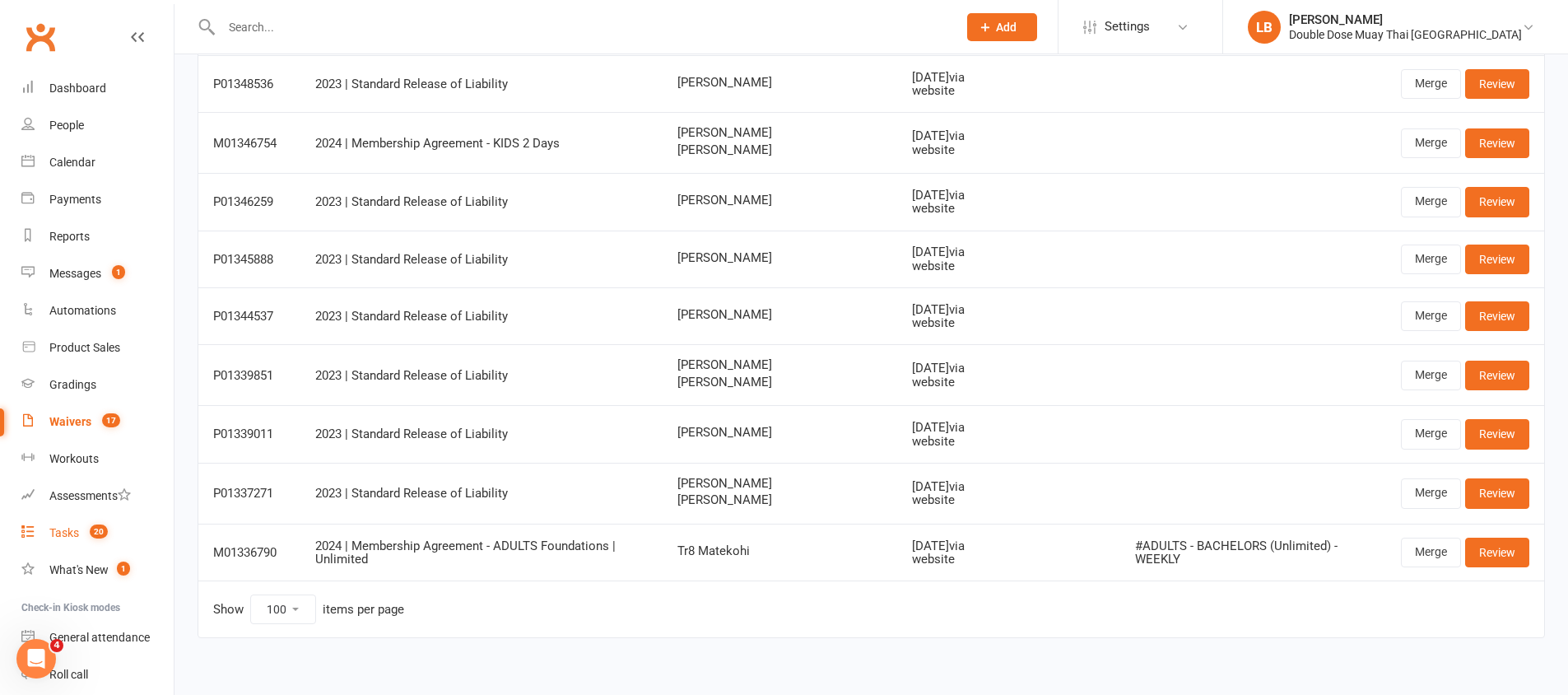
click at [102, 546] on link "Tasks 20" at bounding box center [97, 533] width 152 height 37
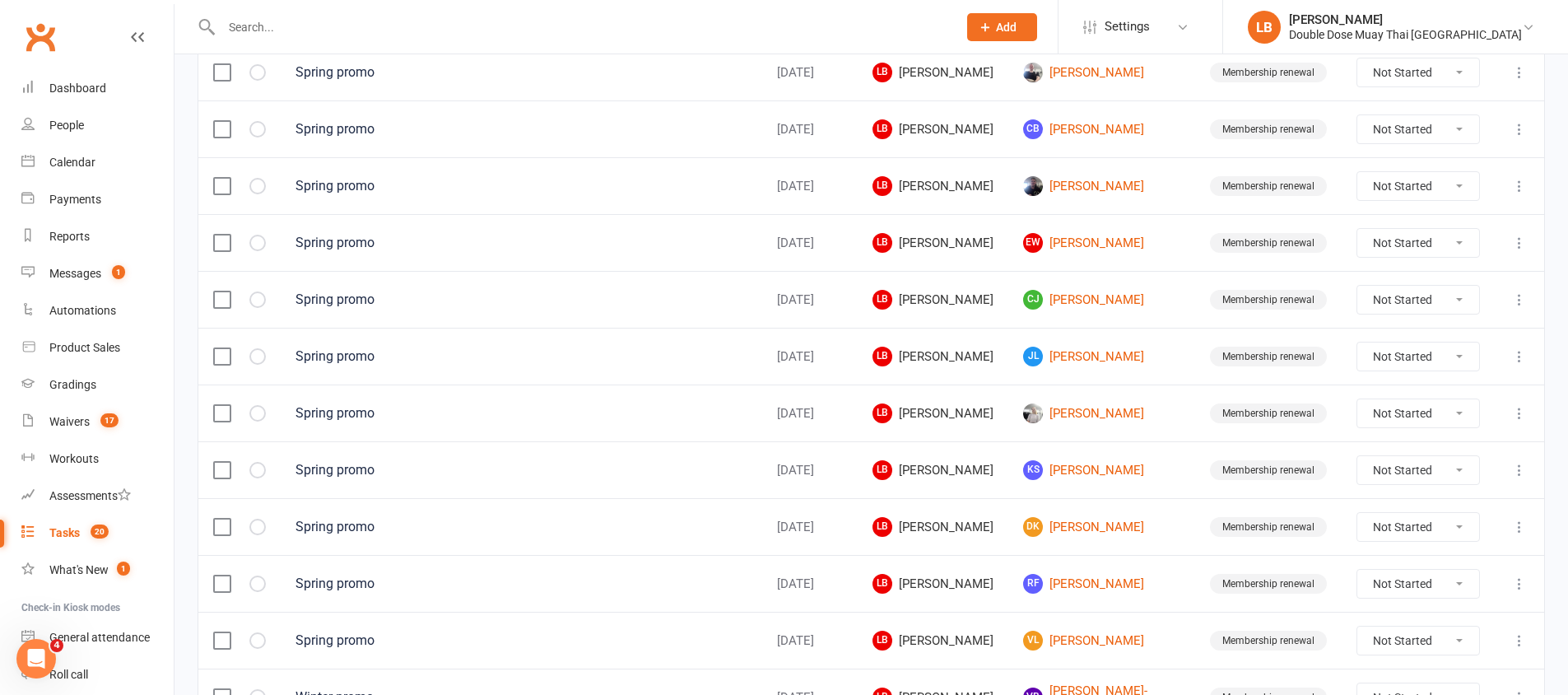
scroll to position [480, 0]
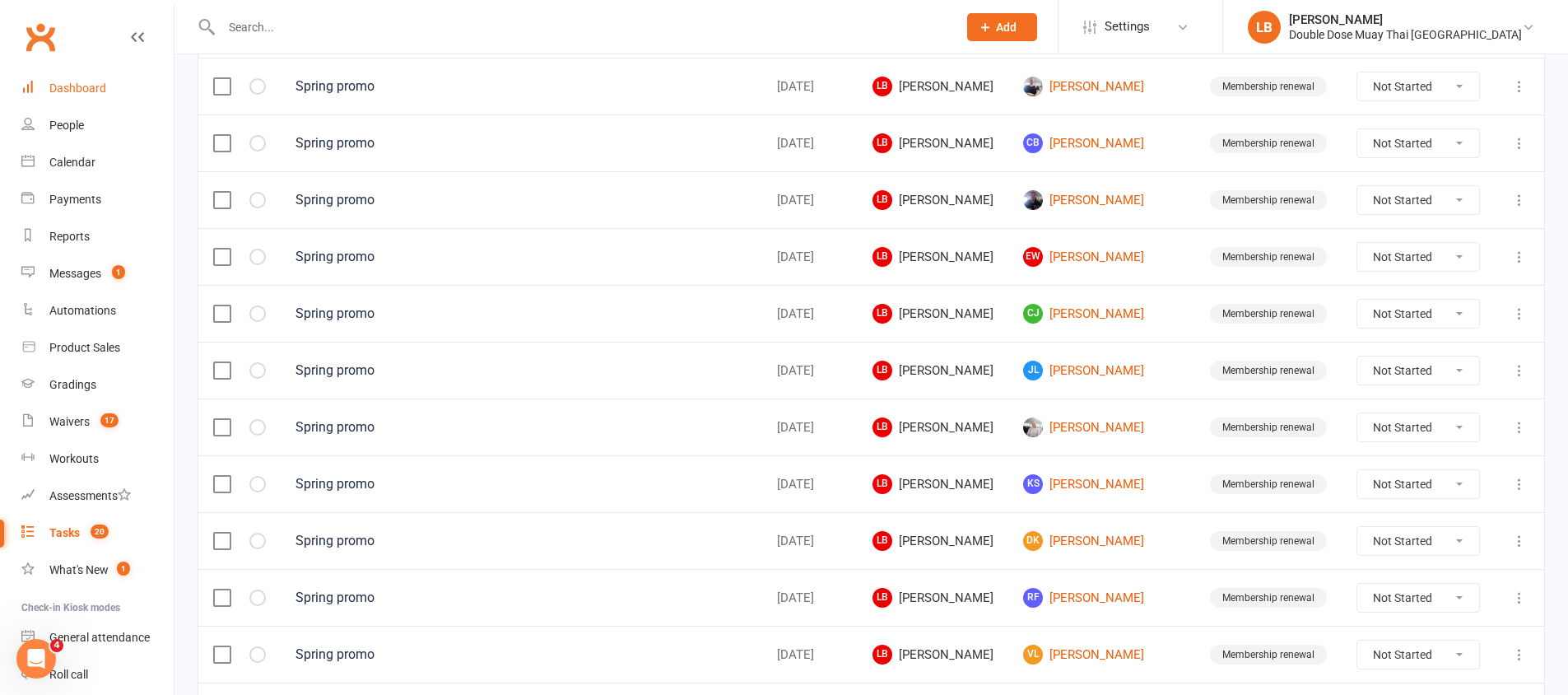
click at [83, 92] on div "Dashboard" at bounding box center [77, 88] width 56 height 13
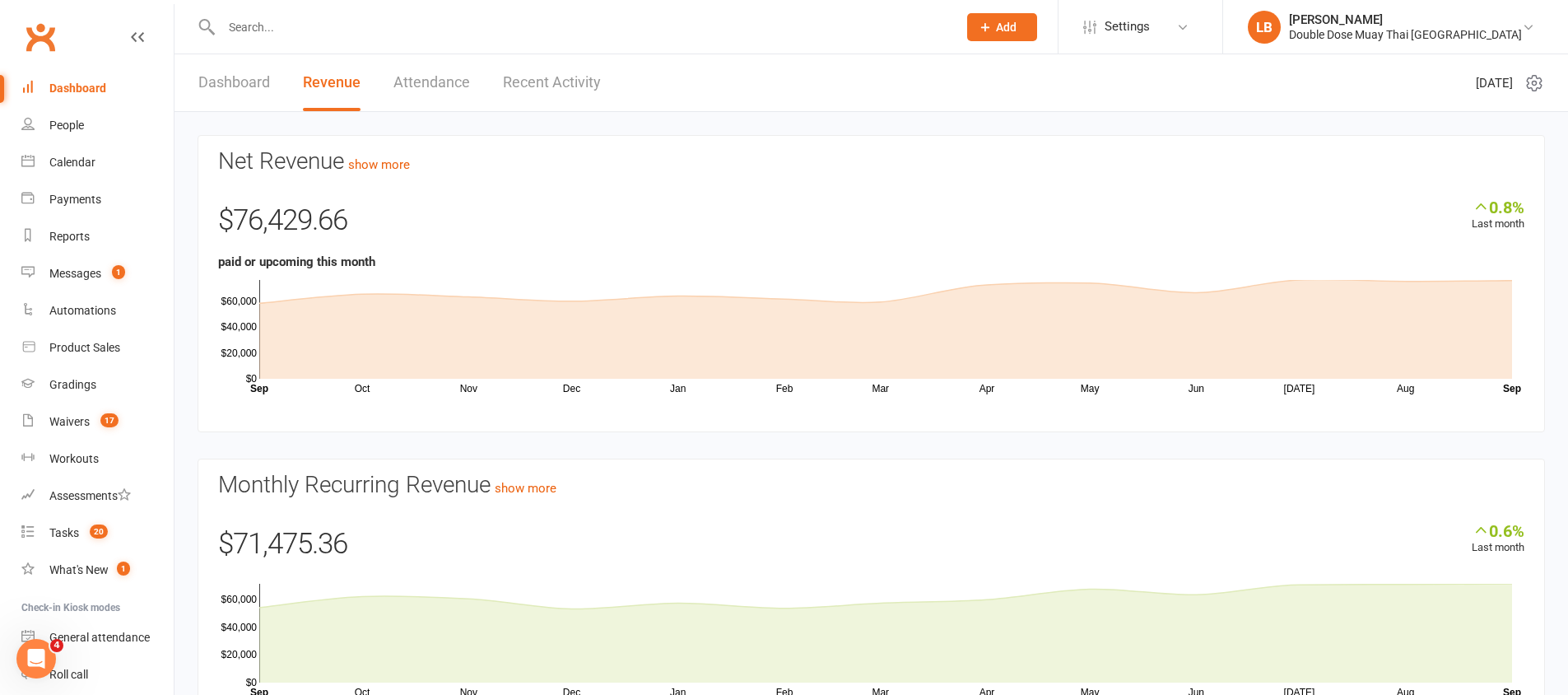
click at [239, 82] on link "Dashboard" at bounding box center [234, 83] width 71 height 56
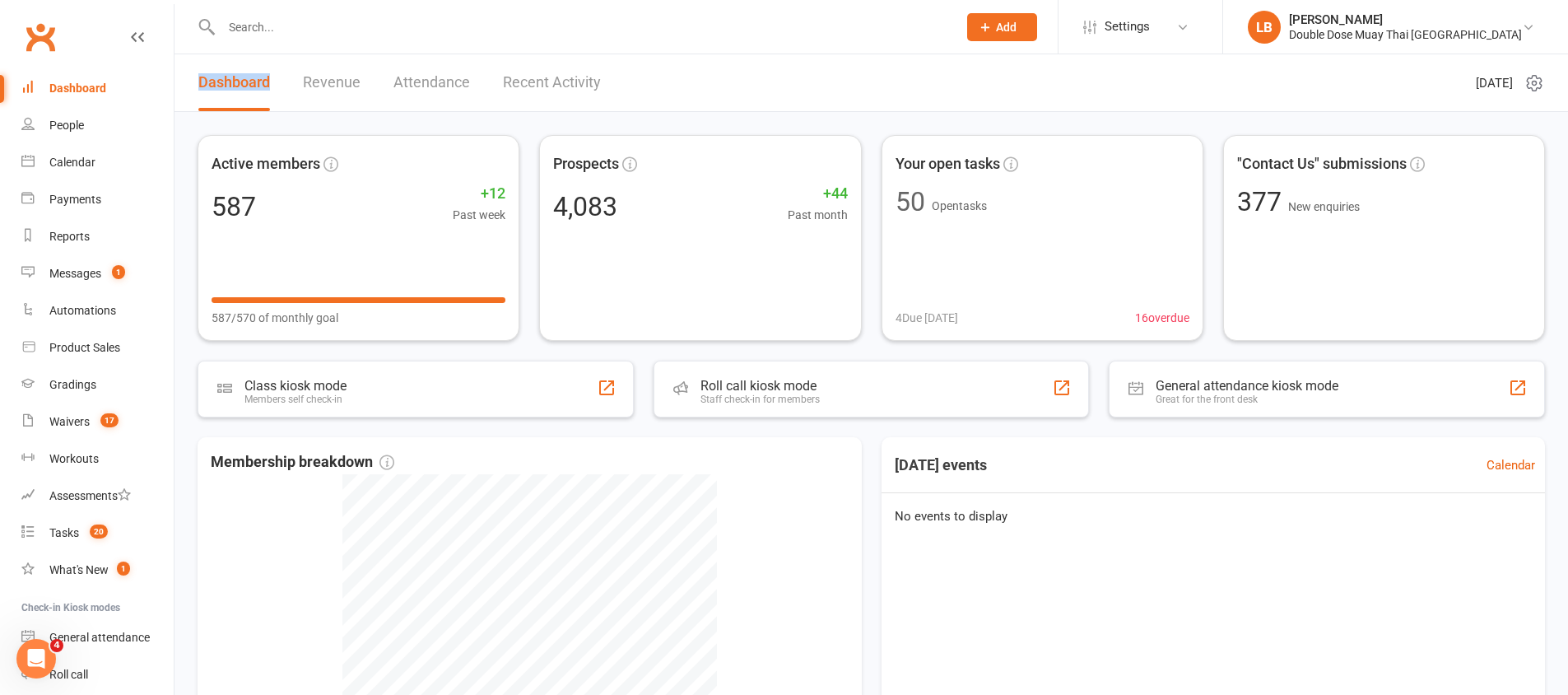
click at [239, 82] on link "Dashboard" at bounding box center [234, 83] width 71 height 56
click at [103, 265] on link "Messages 1" at bounding box center [97, 274] width 152 height 37
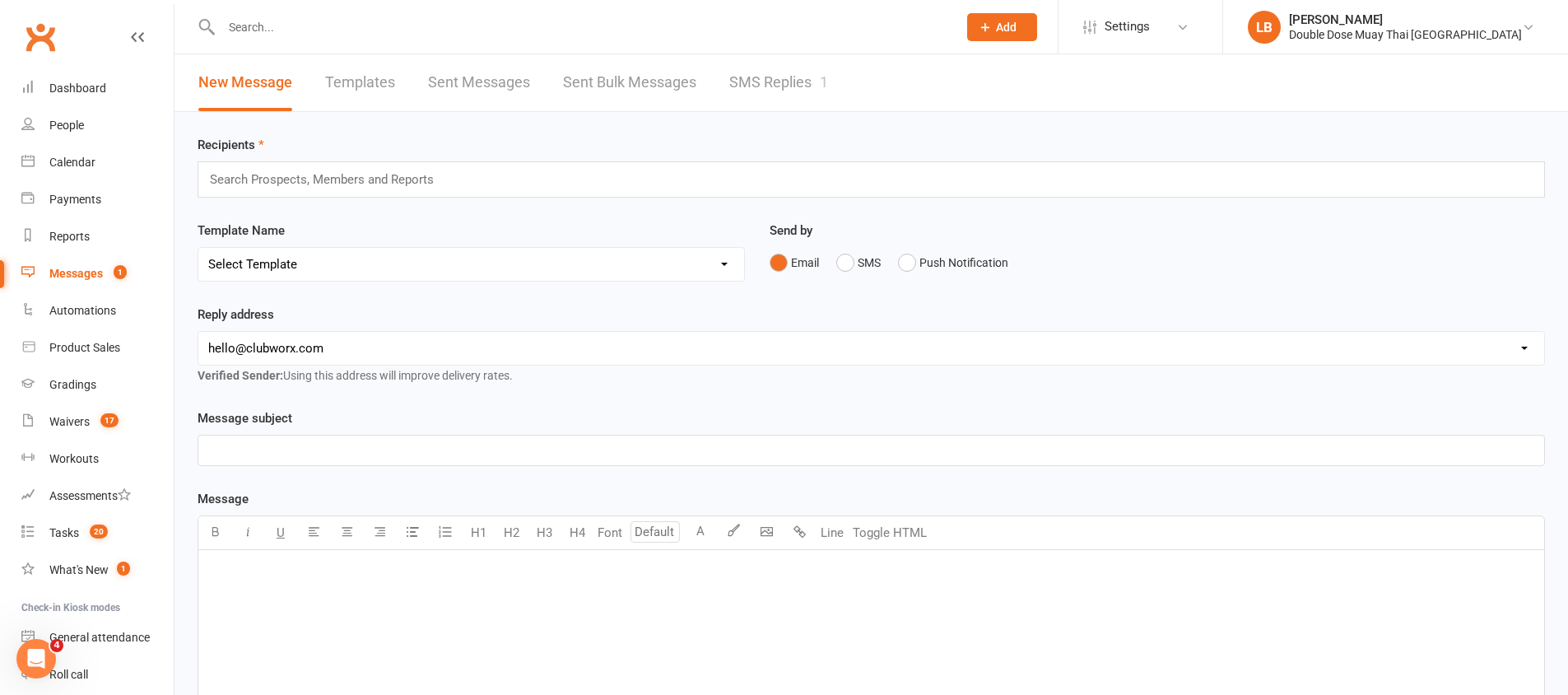
click at [791, 75] on link "SMS Replies 1" at bounding box center [779, 83] width 99 height 56
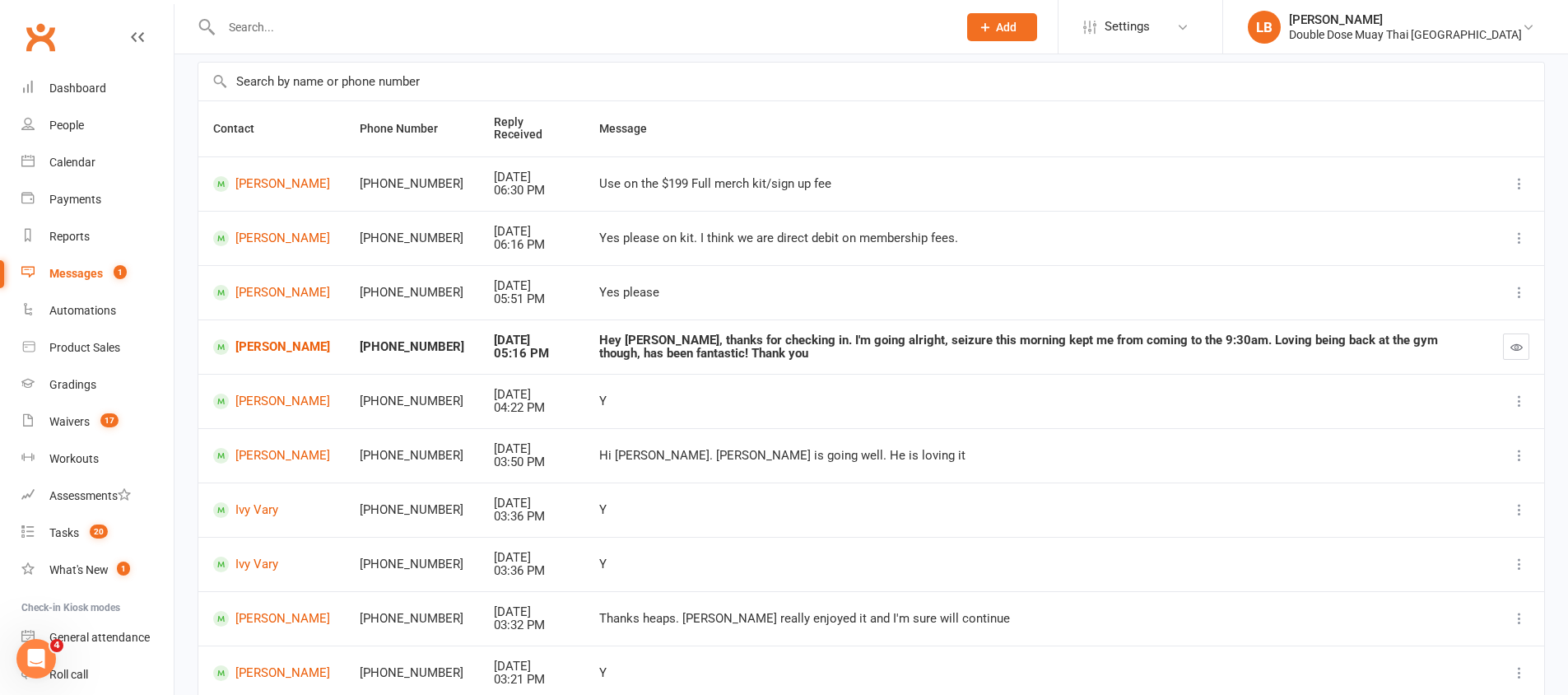
scroll to position [242, 0]
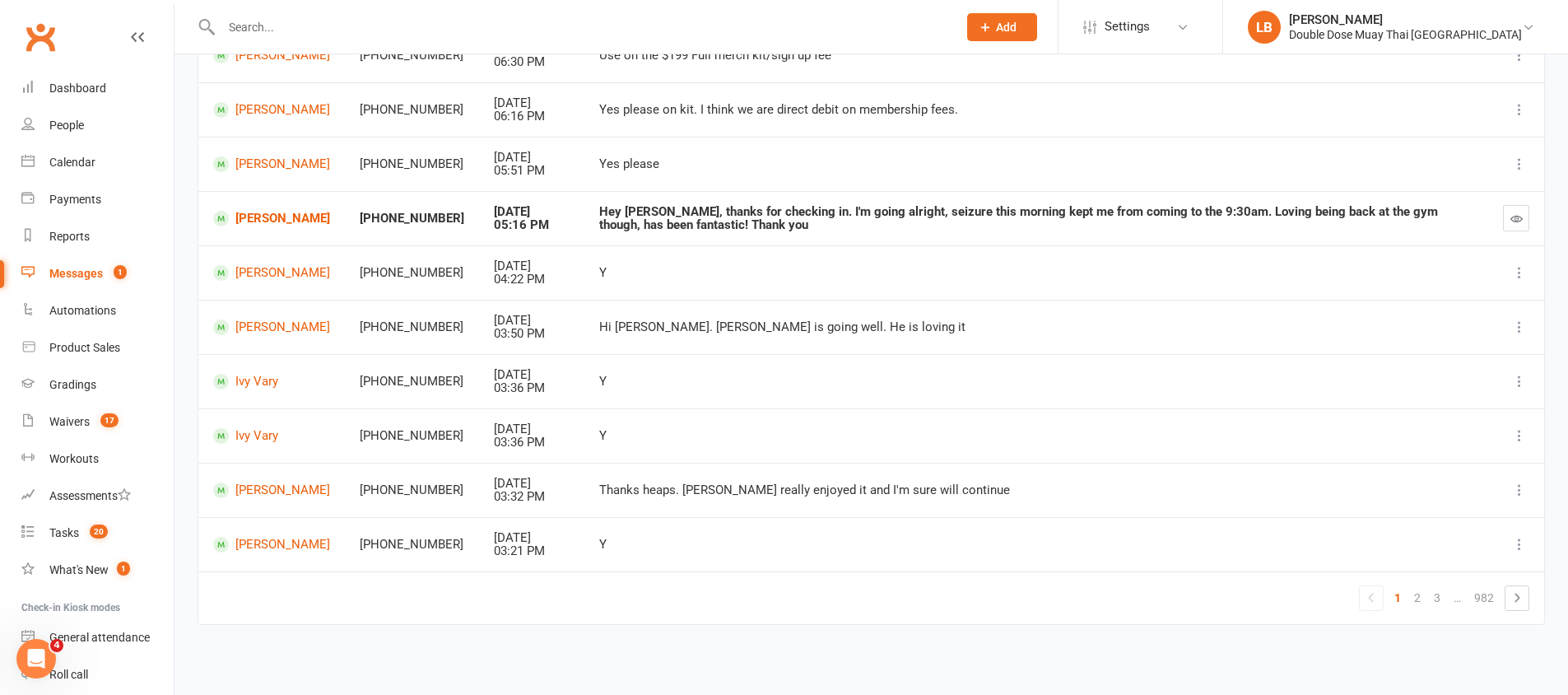
drag, startPoint x: 638, startPoint y: 335, endPoint x: 752, endPoint y: 380, distance: 122.6
click at [748, 371] on tbody "Kartier Martin-Tariu +61400613580 Sep 16, 2025 06:30 PM Use on the $199 Full me…" at bounding box center [871, 300] width 1346 height 544
drag, startPoint x: 705, startPoint y: 486, endPoint x: 791, endPoint y: 499, distance: 87.0
click at [776, 497] on div "Thanks heaps. Finn's really enjoyed it and I'm sure will continue" at bounding box center [1036, 490] width 874 height 14
click at [270, 326] on link "Adam Sobran" at bounding box center [272, 328] width 117 height 16
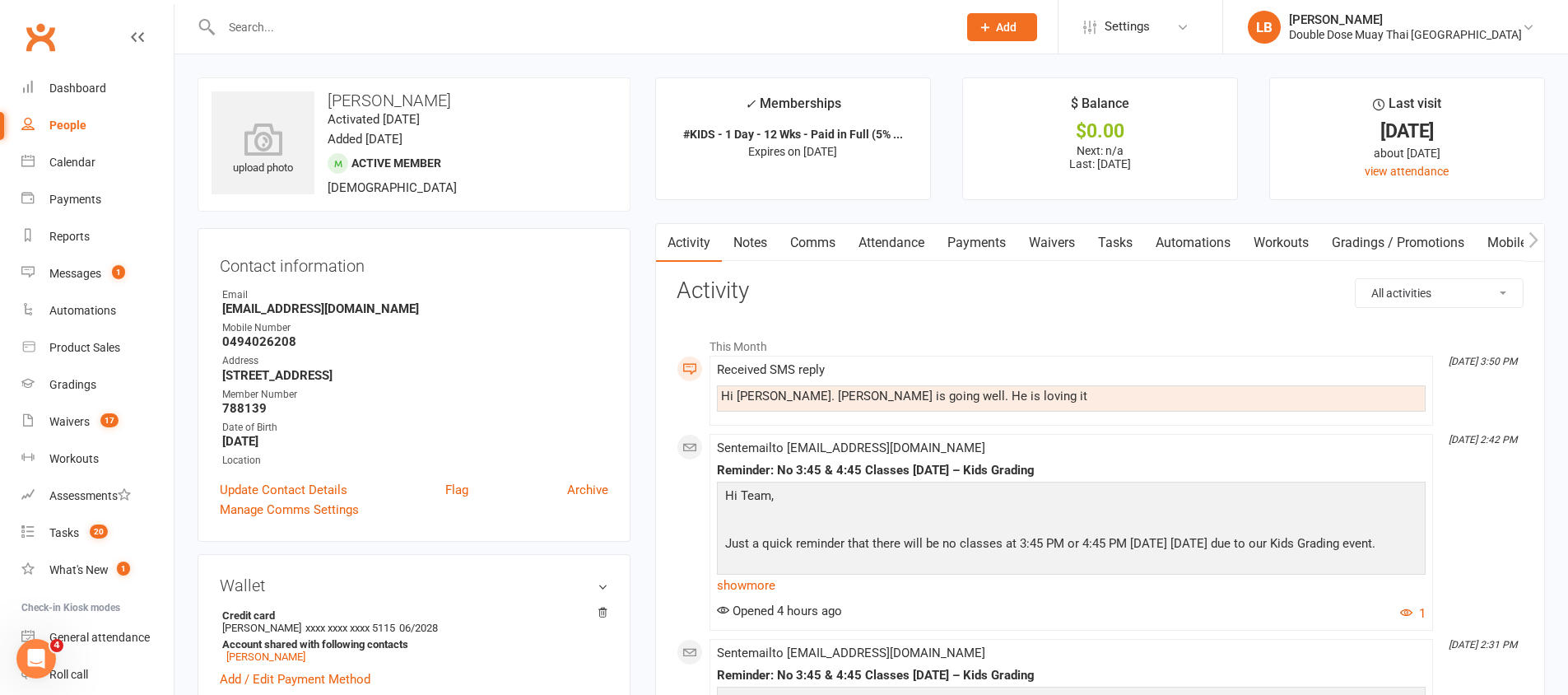
click at [984, 238] on link "Payments" at bounding box center [977, 243] width 82 height 38
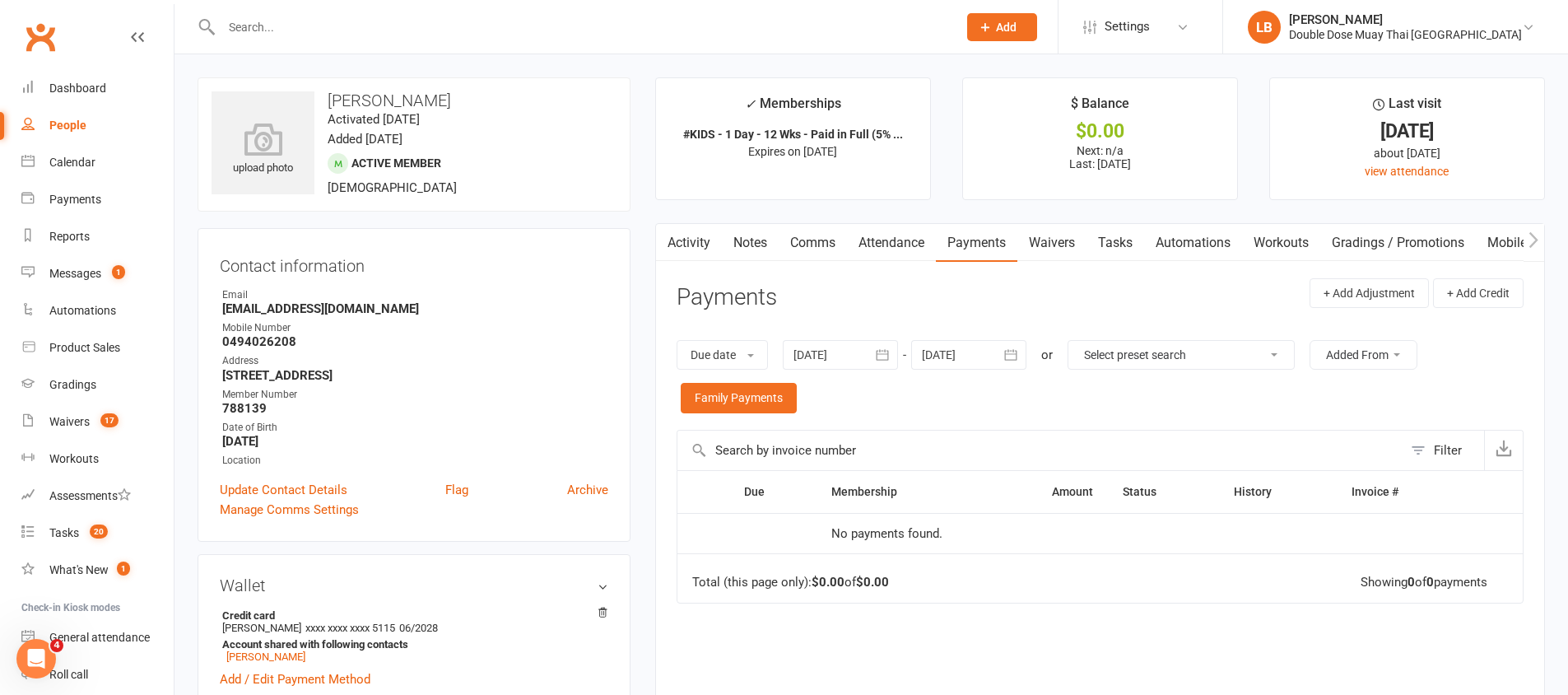
click at [1122, 243] on link "Tasks" at bounding box center [1115, 243] width 57 height 38
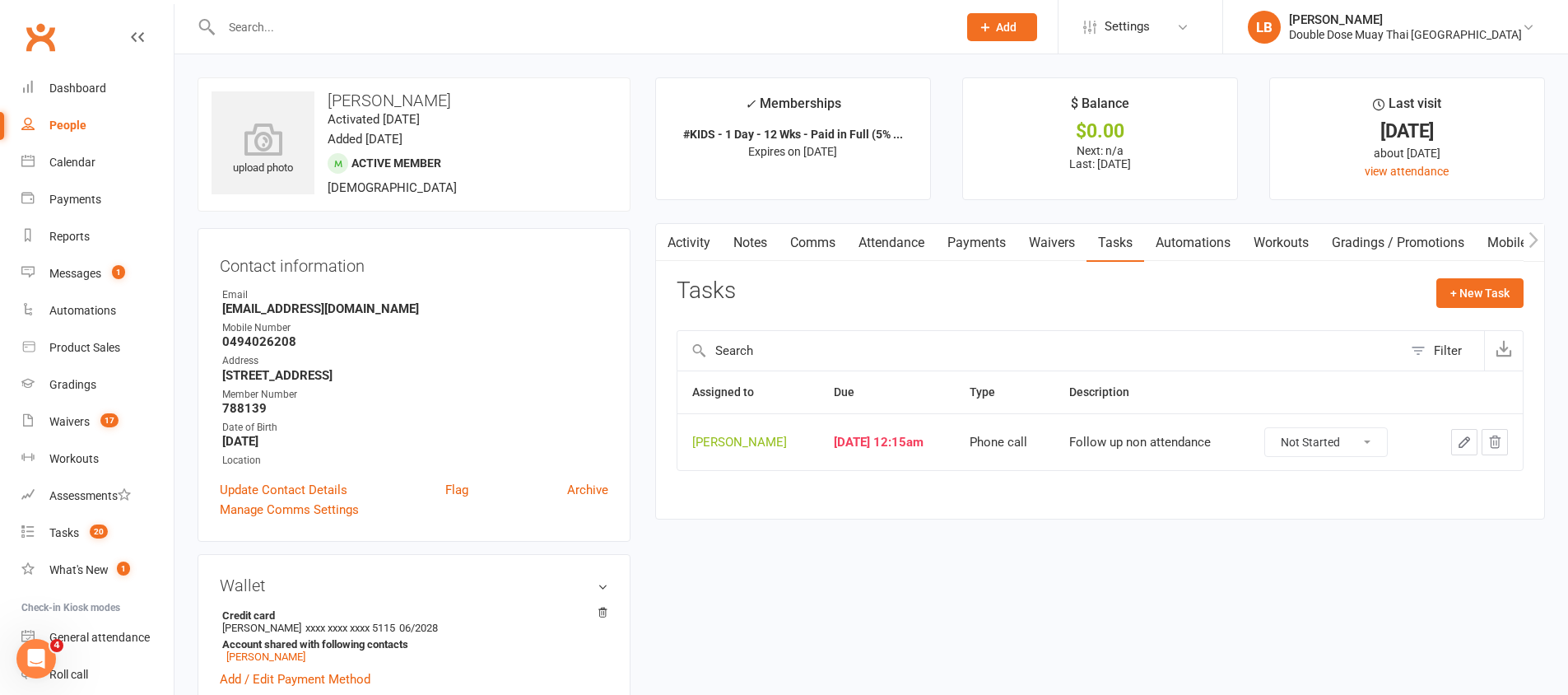
click at [1311, 436] on select "Not Started In Progress Waiting Complete" at bounding box center [1326, 442] width 122 height 28
select select "unstarted"
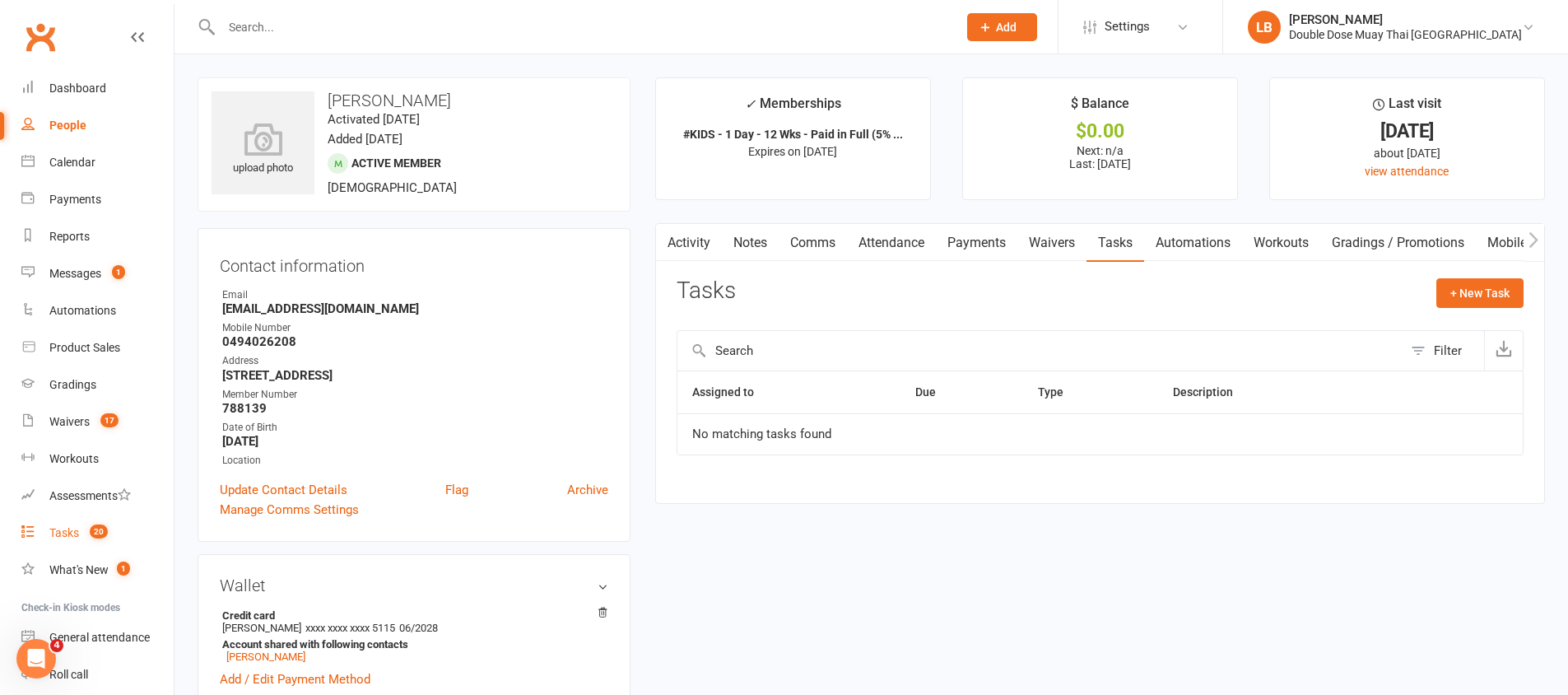
click at [83, 520] on link "Tasks 20" at bounding box center [97, 533] width 152 height 37
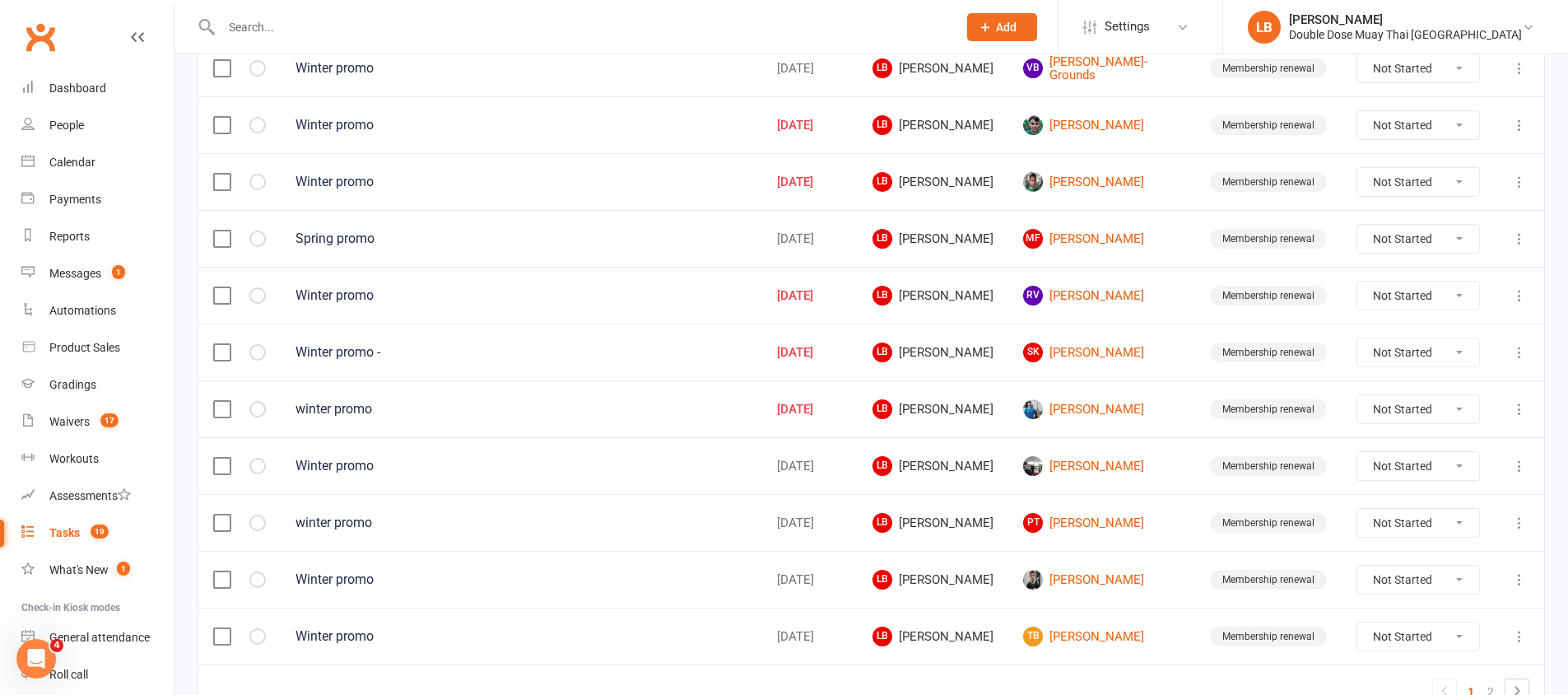
scroll to position [1159, 0]
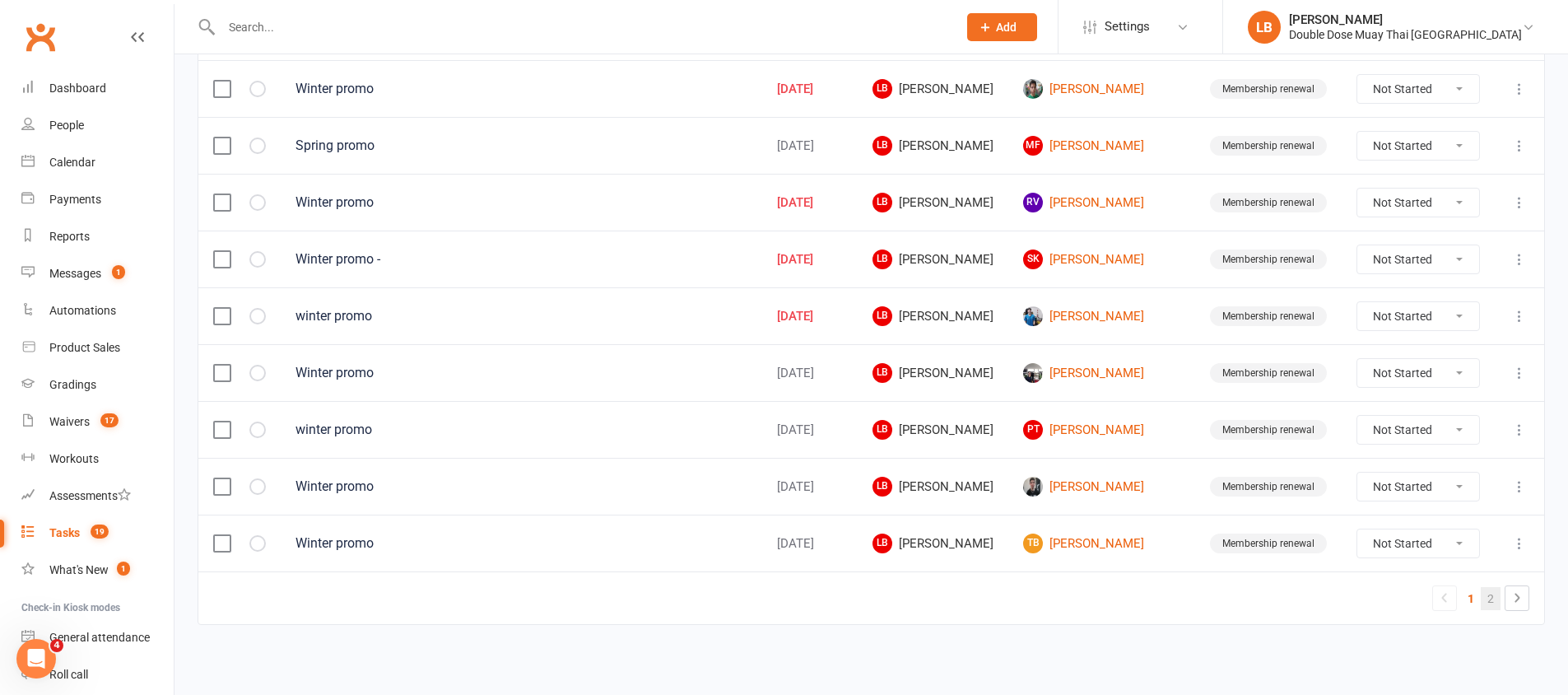
click at [1495, 600] on link "2" at bounding box center [1491, 599] width 20 height 23
select select "started"
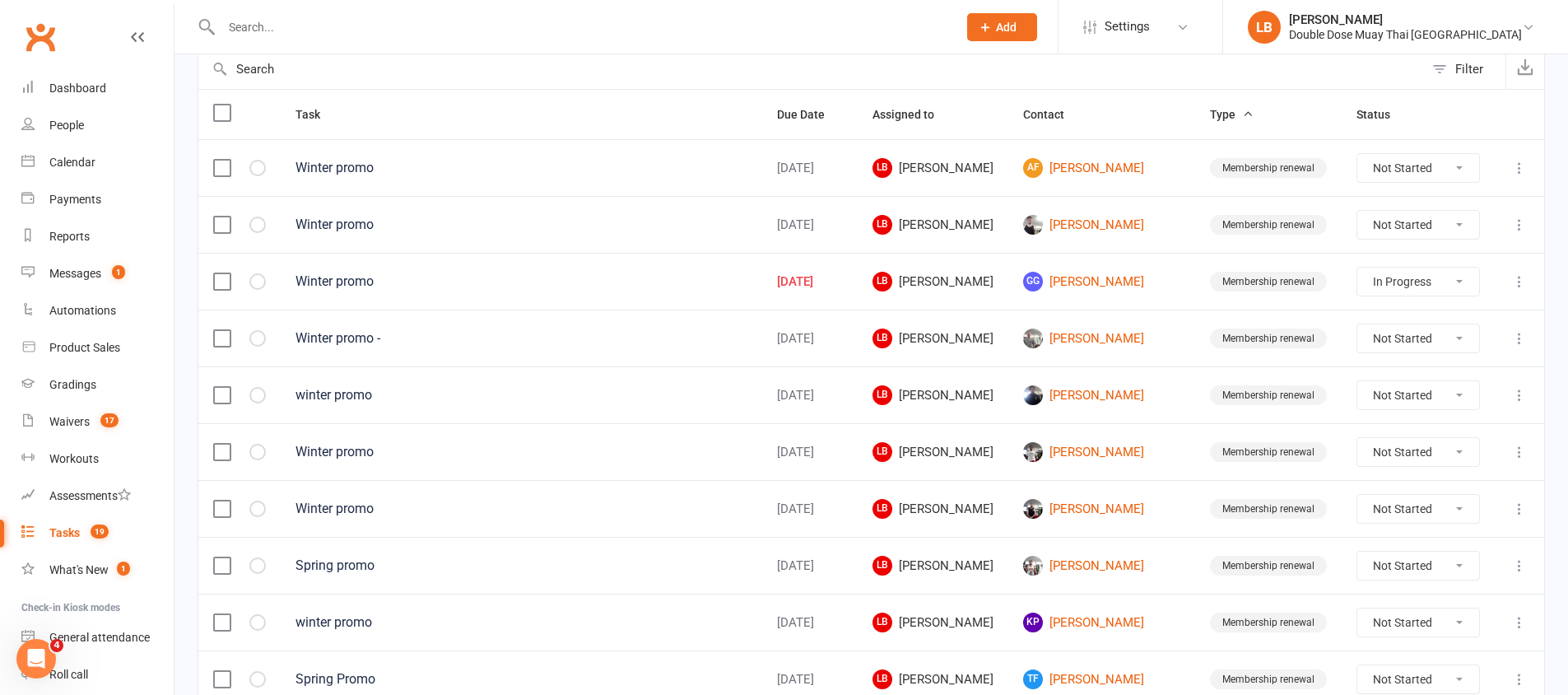
scroll to position [0, 0]
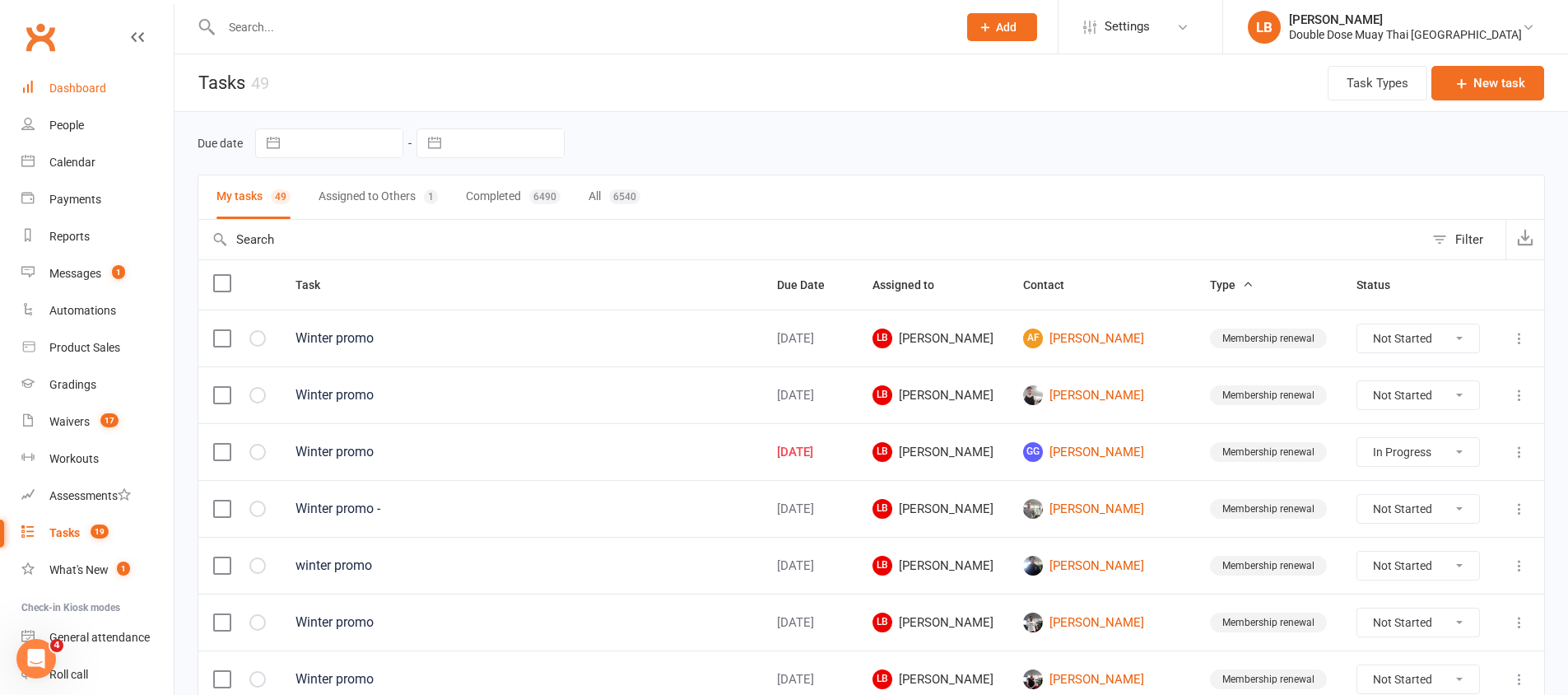
click at [102, 88] on div "Dashboard" at bounding box center [77, 88] width 56 height 13
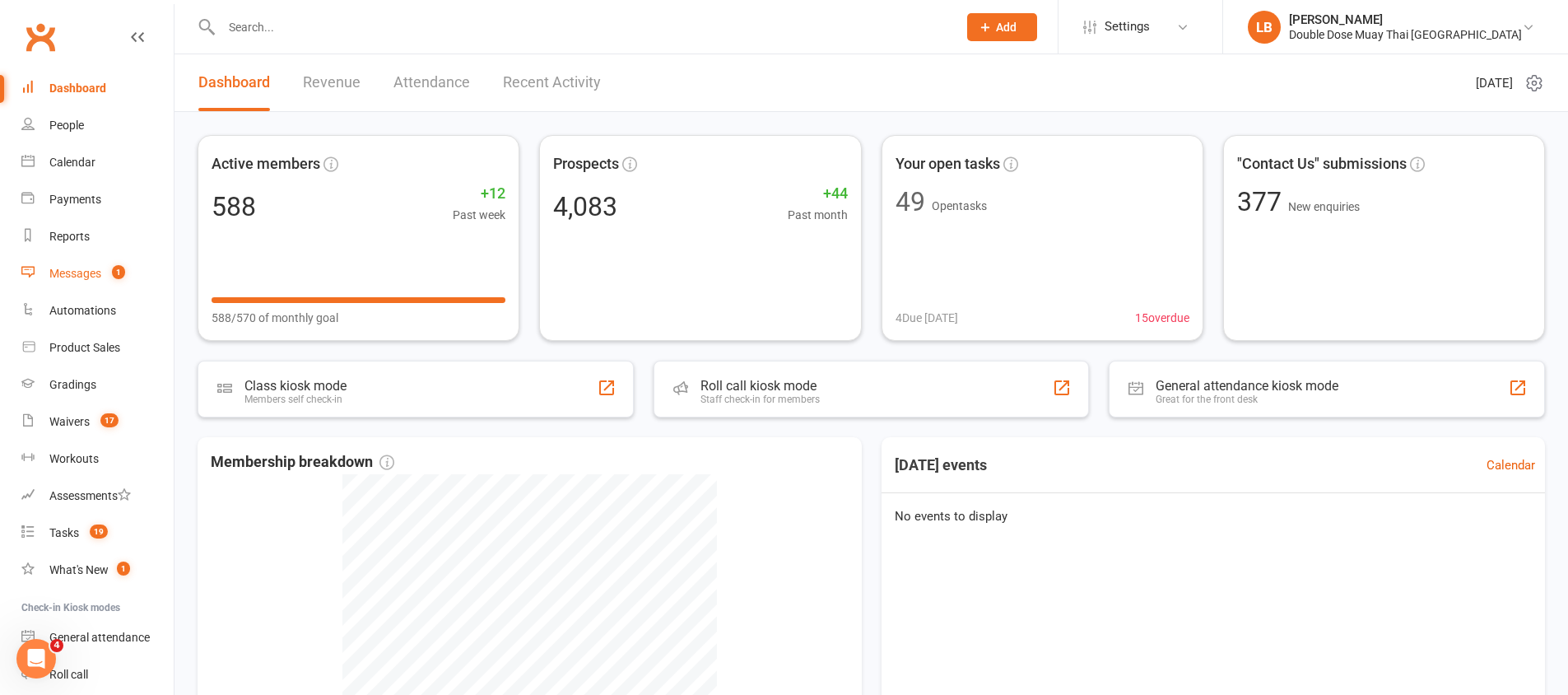
click at [115, 275] on span "1" at bounding box center [118, 272] width 13 height 14
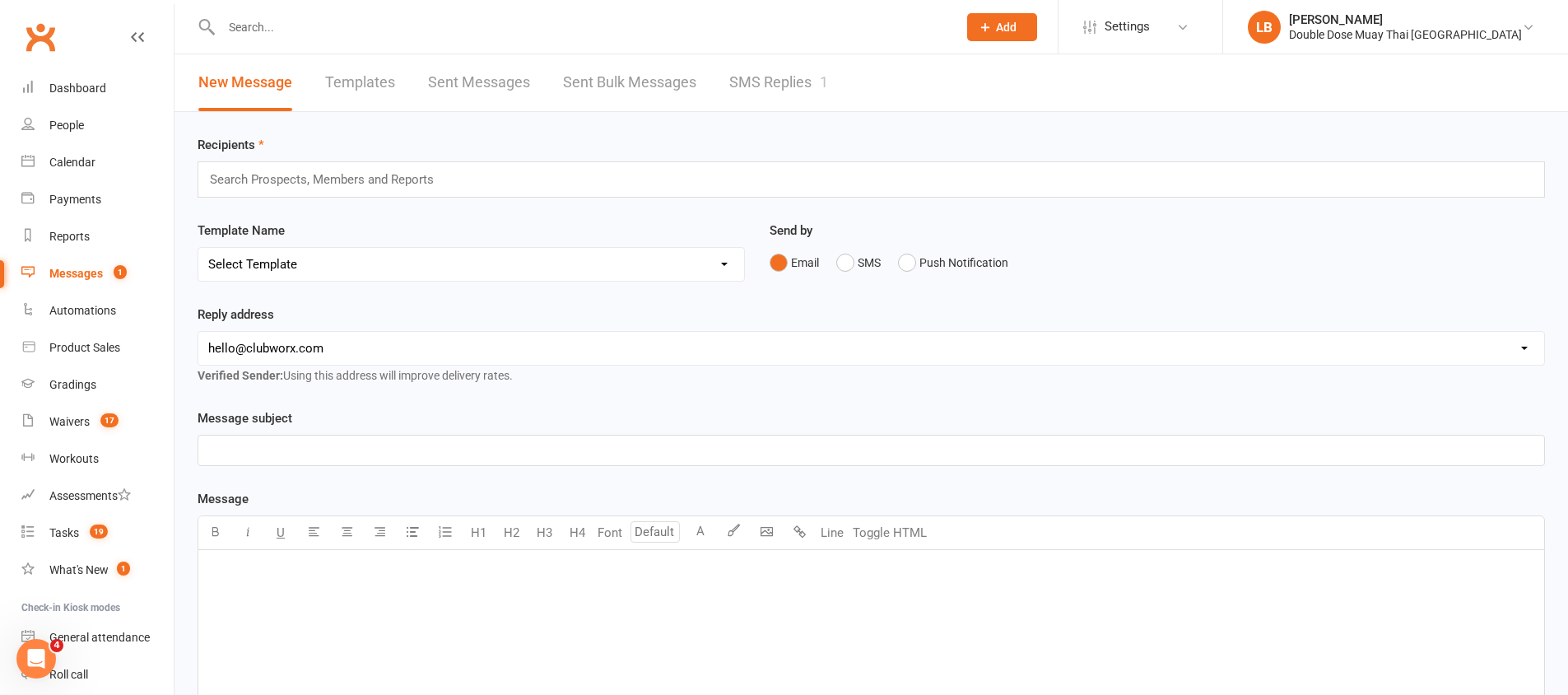
click at [785, 83] on link "SMS Replies 1" at bounding box center [779, 83] width 99 height 56
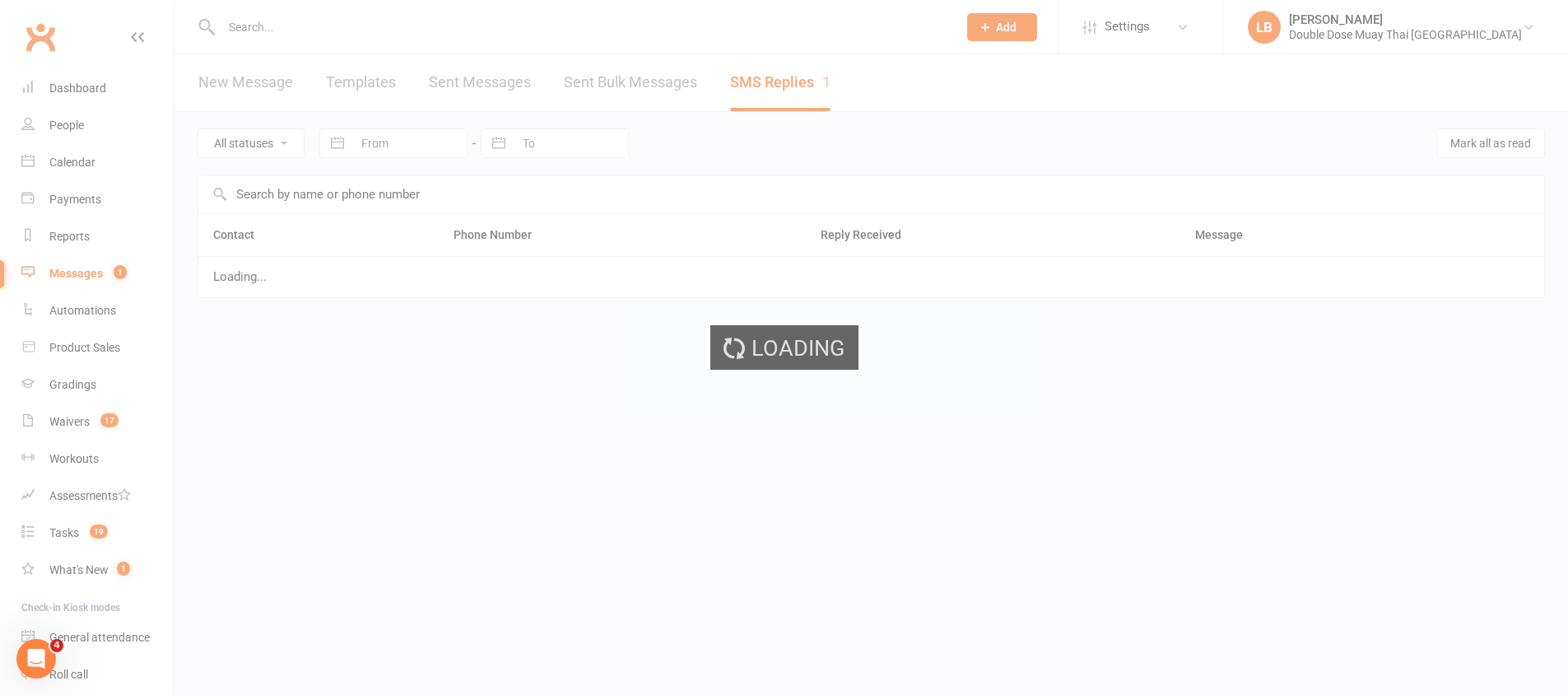
click at [785, 83] on div "Loading" at bounding box center [784, 348] width 1568 height 695
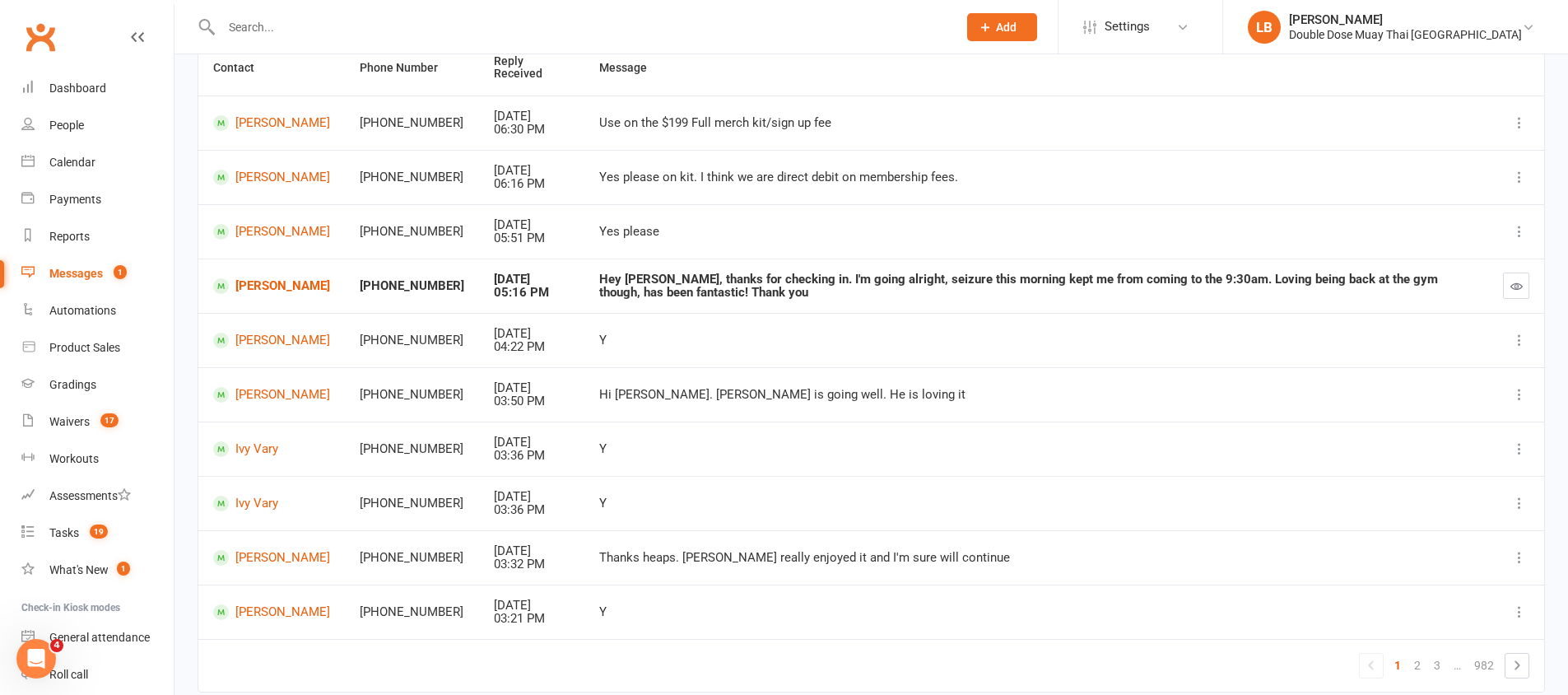
scroll to position [242, 0]
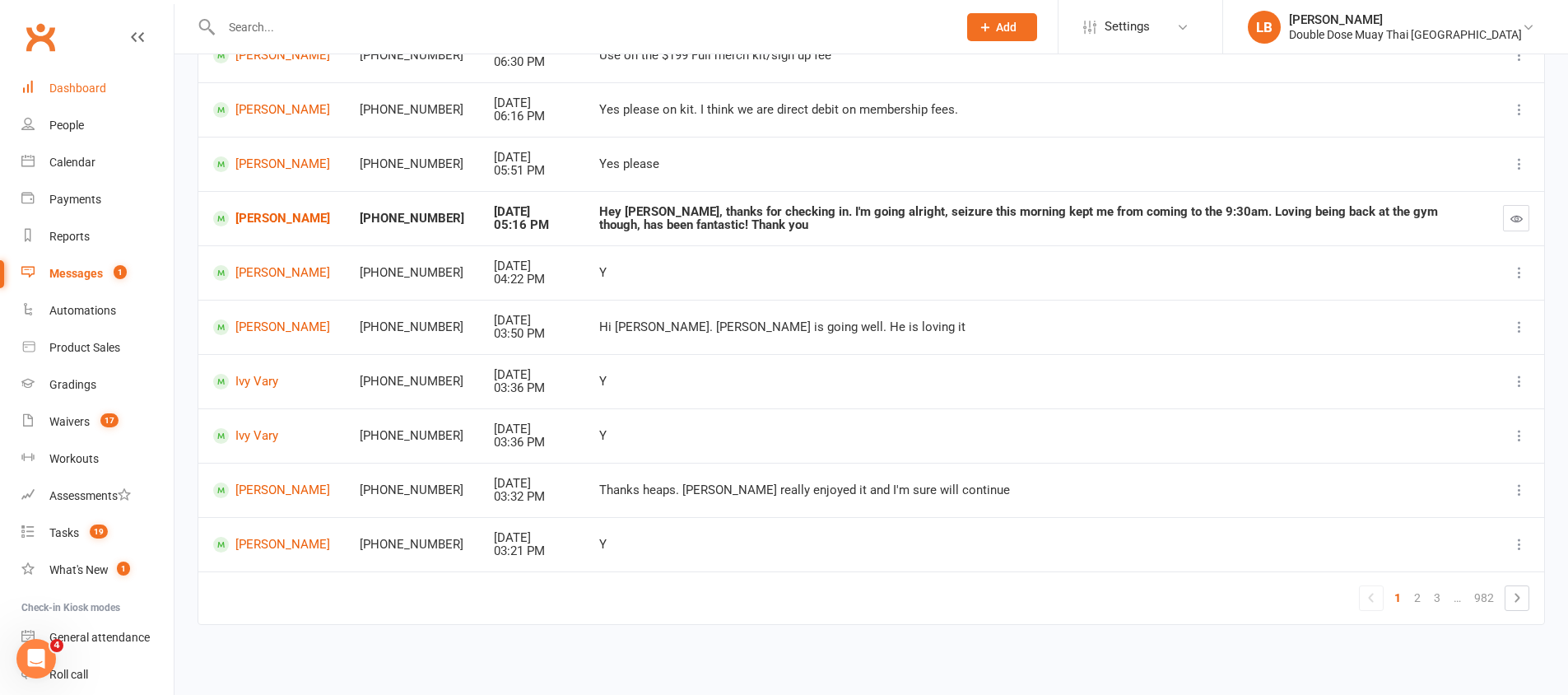
click at [89, 99] on link "Dashboard" at bounding box center [97, 89] width 152 height 37
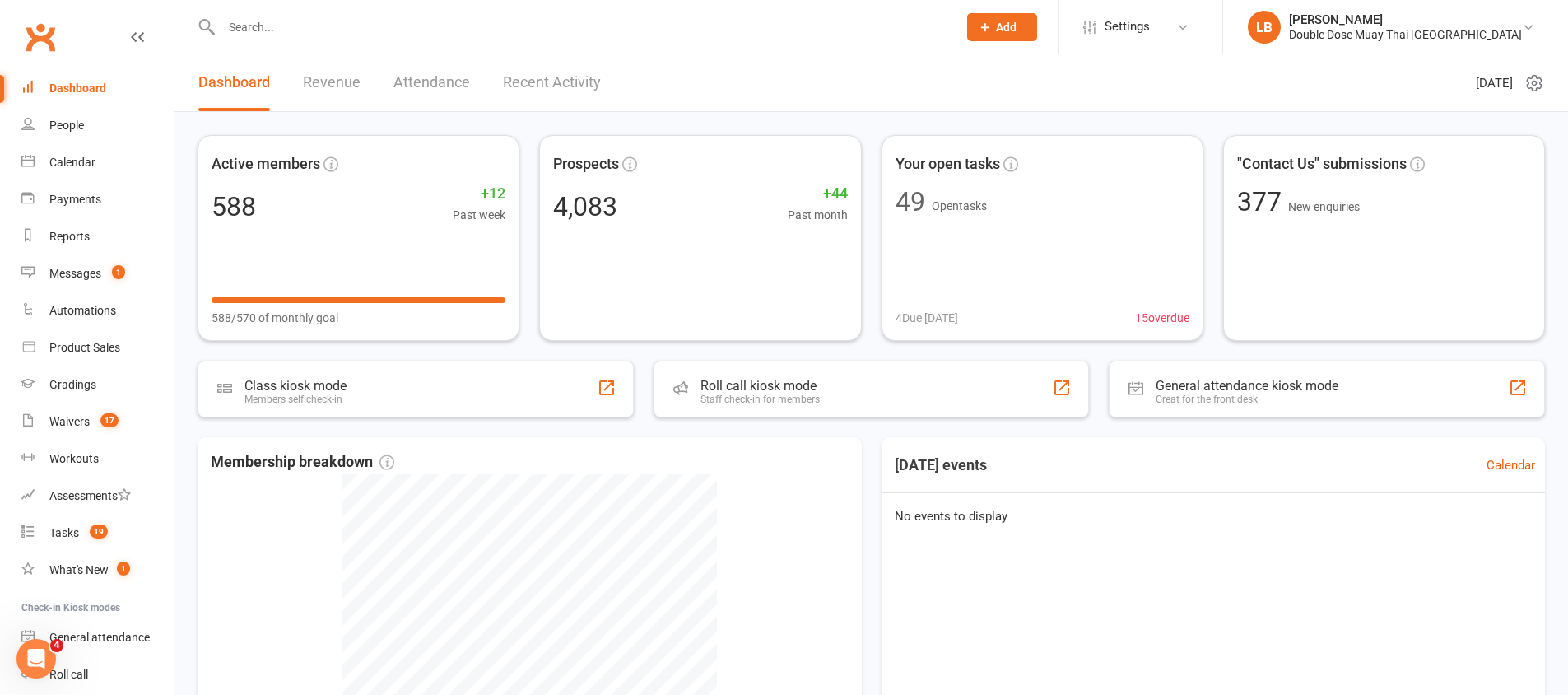
click at [583, 101] on link "Recent Activity" at bounding box center [551, 83] width 98 height 56
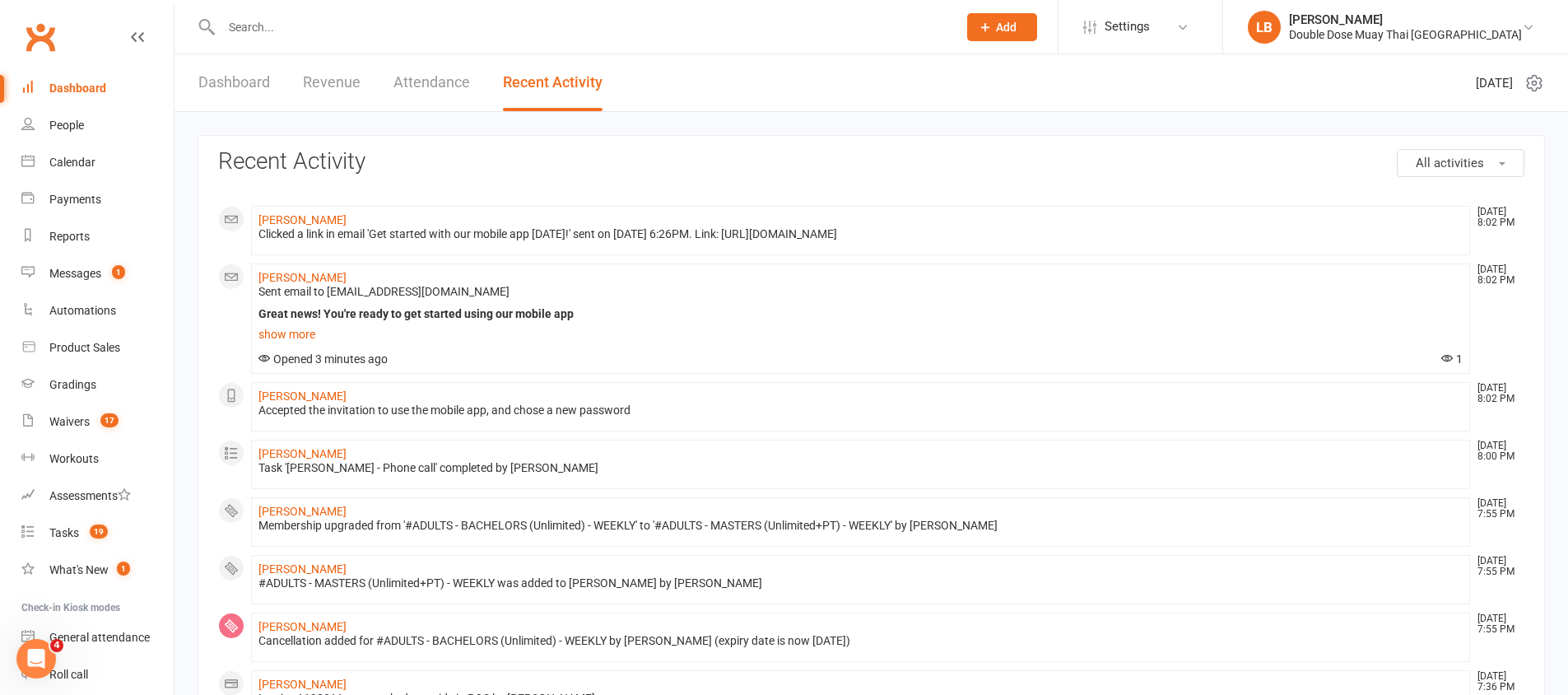
click at [232, 81] on link "Dashboard" at bounding box center [234, 83] width 71 height 56
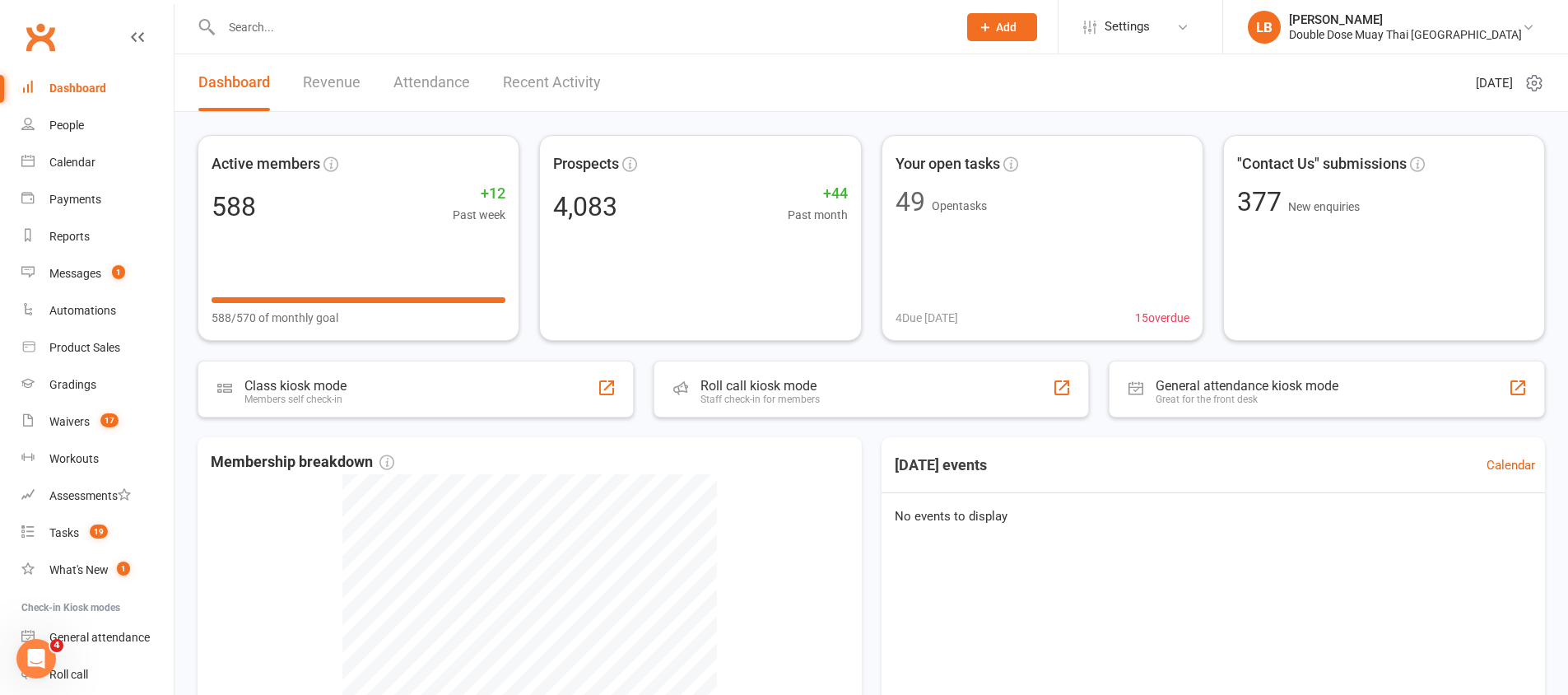
click at [325, 70] on link "Revenue" at bounding box center [332, 83] width 57 height 56
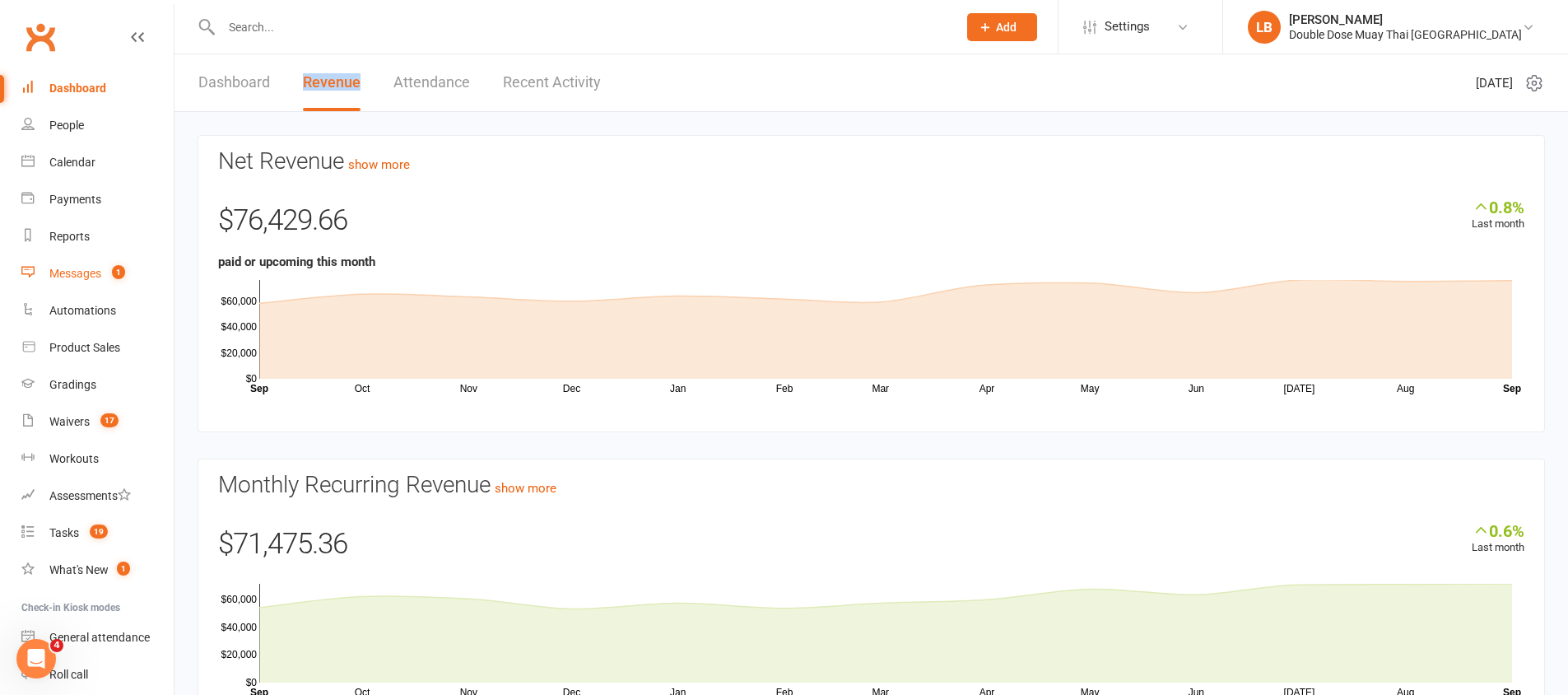
click at [77, 258] on link "Messages 1" at bounding box center [97, 274] width 152 height 37
